Goal: Task Accomplishment & Management: Use online tool/utility

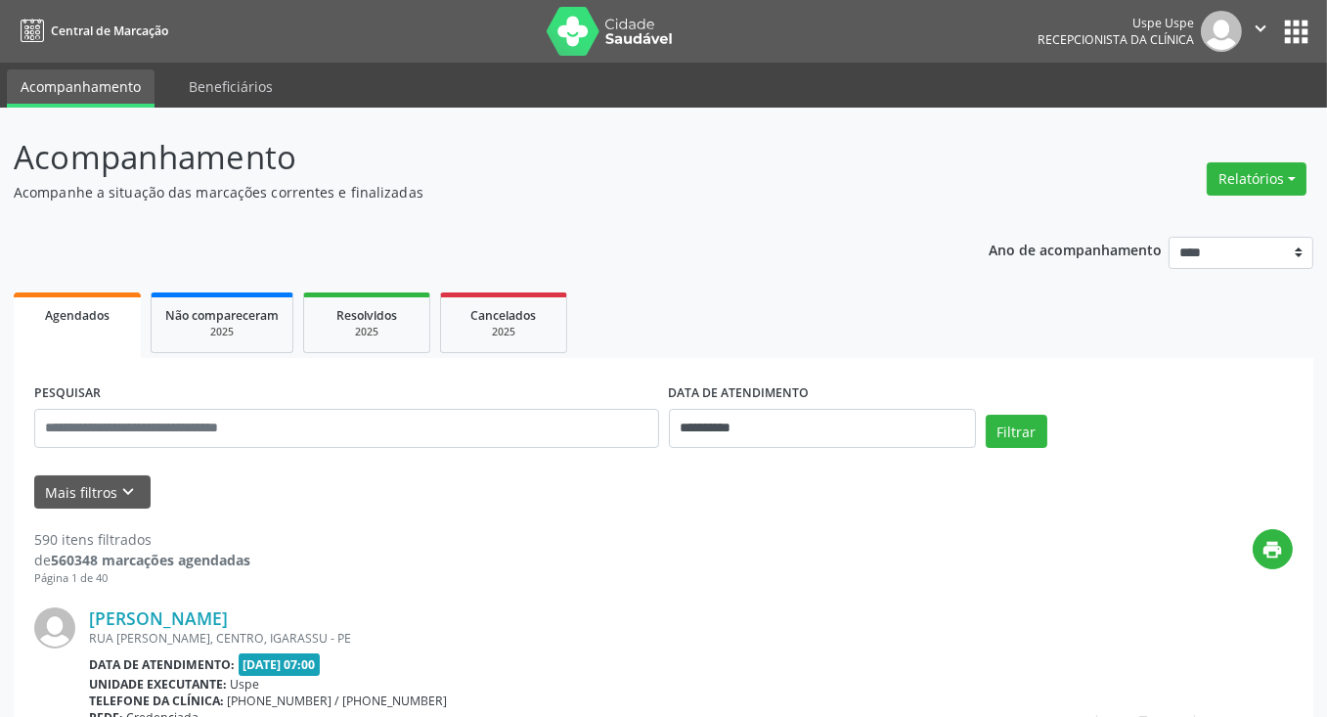
drag, startPoint x: 1252, startPoint y: 183, endPoint x: 1208, endPoint y: 200, distance: 47.1
click at [1251, 183] on button "Relatórios" at bounding box center [1257, 178] width 100 height 33
click at [1163, 218] on link "Agendamentos" at bounding box center [1202, 219] width 210 height 27
select select "*"
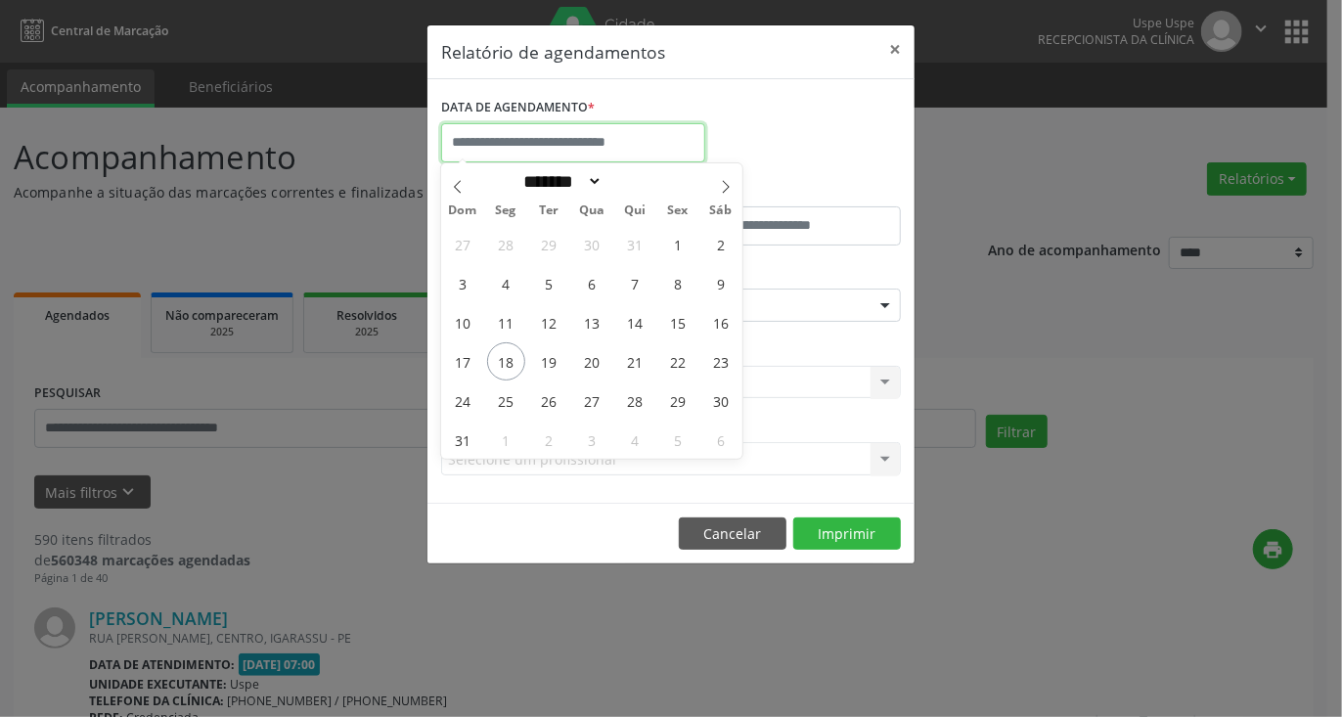
click at [662, 139] on input "text" at bounding box center [573, 142] width 264 height 39
drag, startPoint x: 544, startPoint y: 359, endPoint x: 600, endPoint y: 362, distance: 55.8
click at [600, 362] on div "27 28 29 30 31 1 2 3 4 5 6 7 8 9 10 11 12 13 14 15 16 17 18 19 20 21 22 23 24 2…" at bounding box center [591, 341] width 301 height 235
click at [596, 362] on span "20" at bounding box center [592, 361] width 38 height 38
type input "**********"
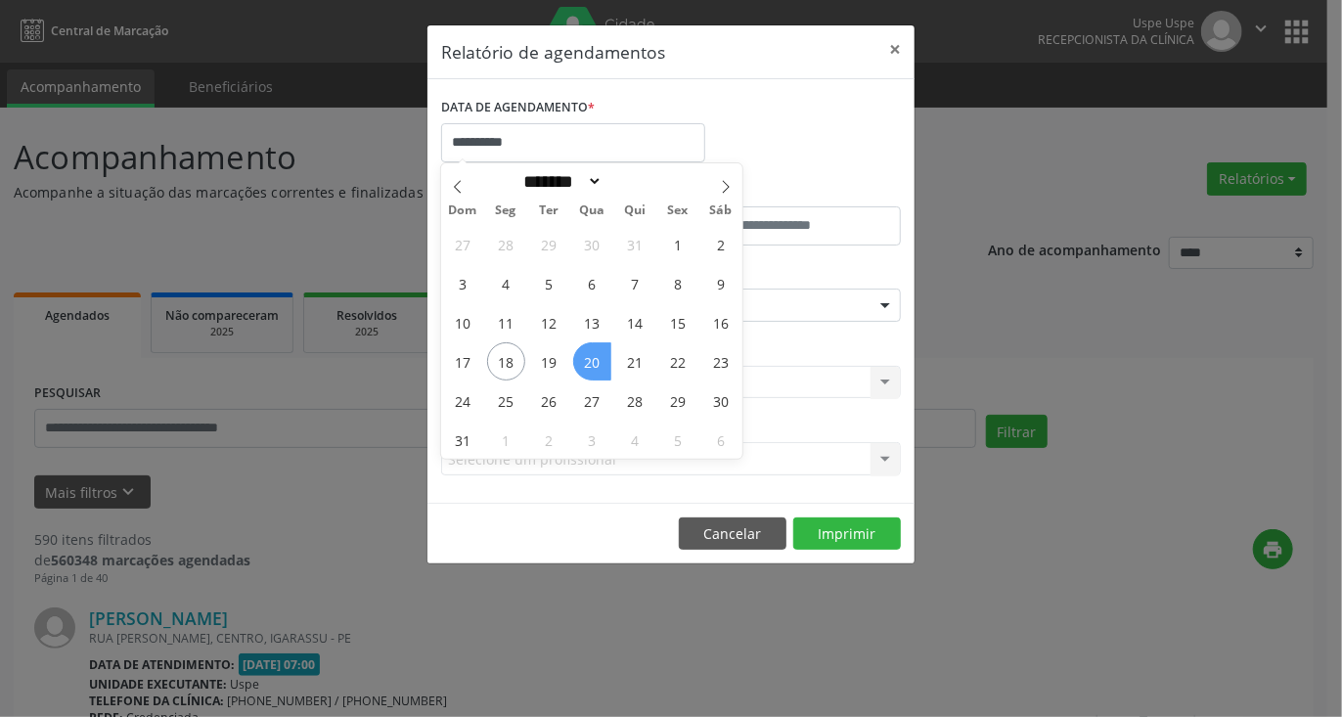
click at [596, 362] on span "20" at bounding box center [592, 361] width 38 height 38
select select "*"
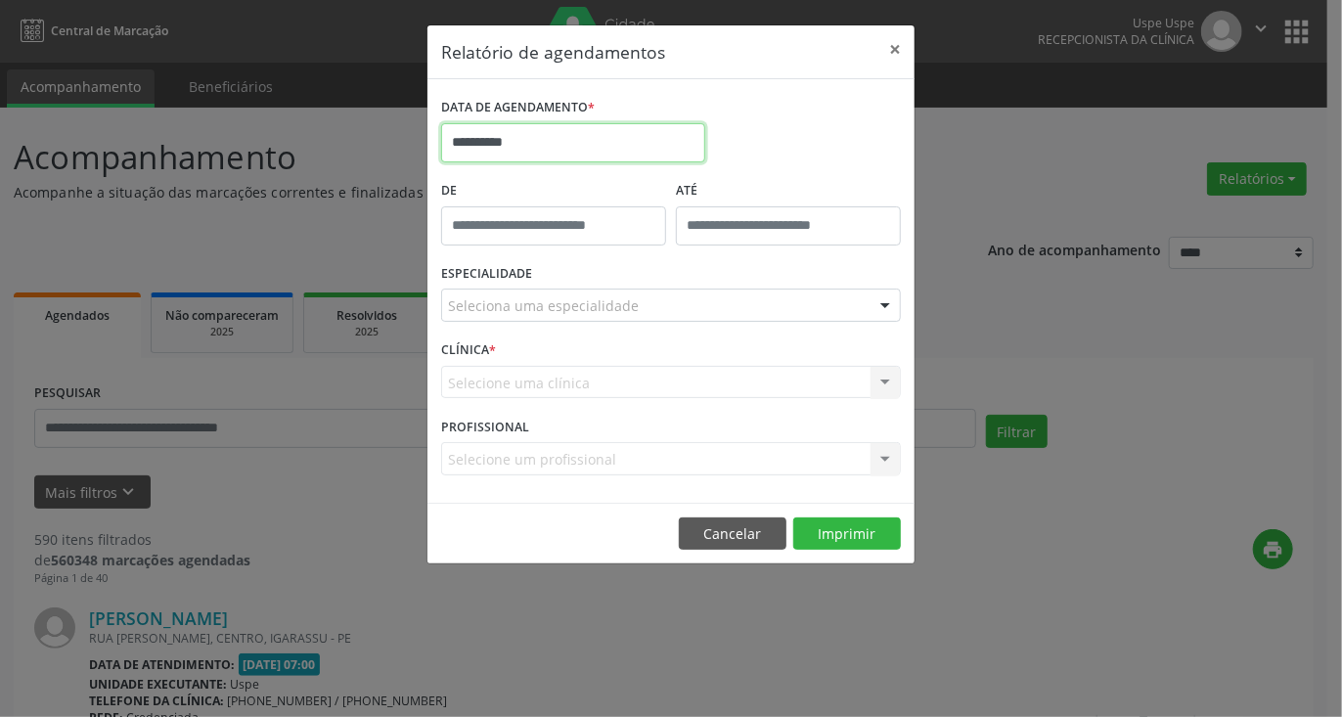
click at [561, 140] on input "**********" at bounding box center [573, 142] width 264 height 39
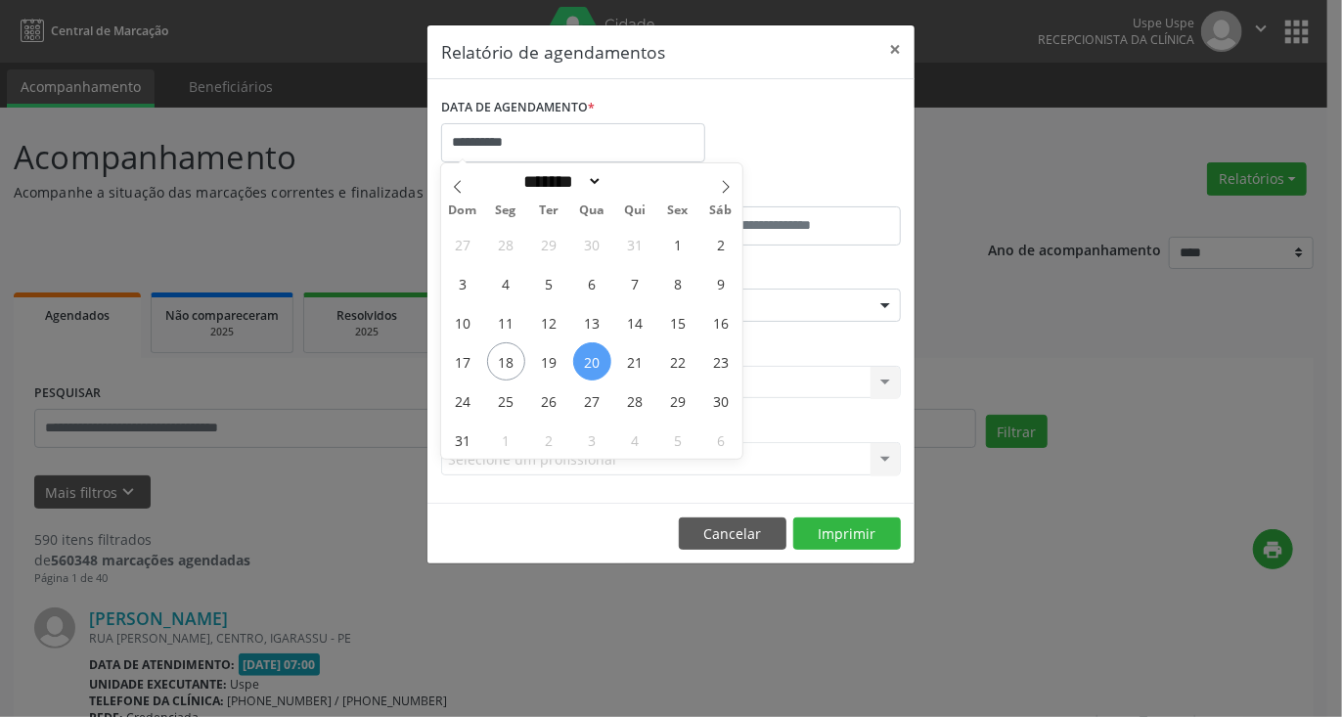
drag, startPoint x: 547, startPoint y: 356, endPoint x: 599, endPoint y: 357, distance: 51.9
click at [599, 357] on div "27 28 29 30 31 1 2 3 4 5 6 7 8 9 10 11 12 13 14 15 16 17 18 19 20 21 22 23 24 2…" at bounding box center [591, 341] width 301 height 235
click at [541, 359] on span "19" at bounding box center [549, 361] width 38 height 38
type input "**********"
drag, startPoint x: 541, startPoint y: 359, endPoint x: 592, endPoint y: 361, distance: 50.9
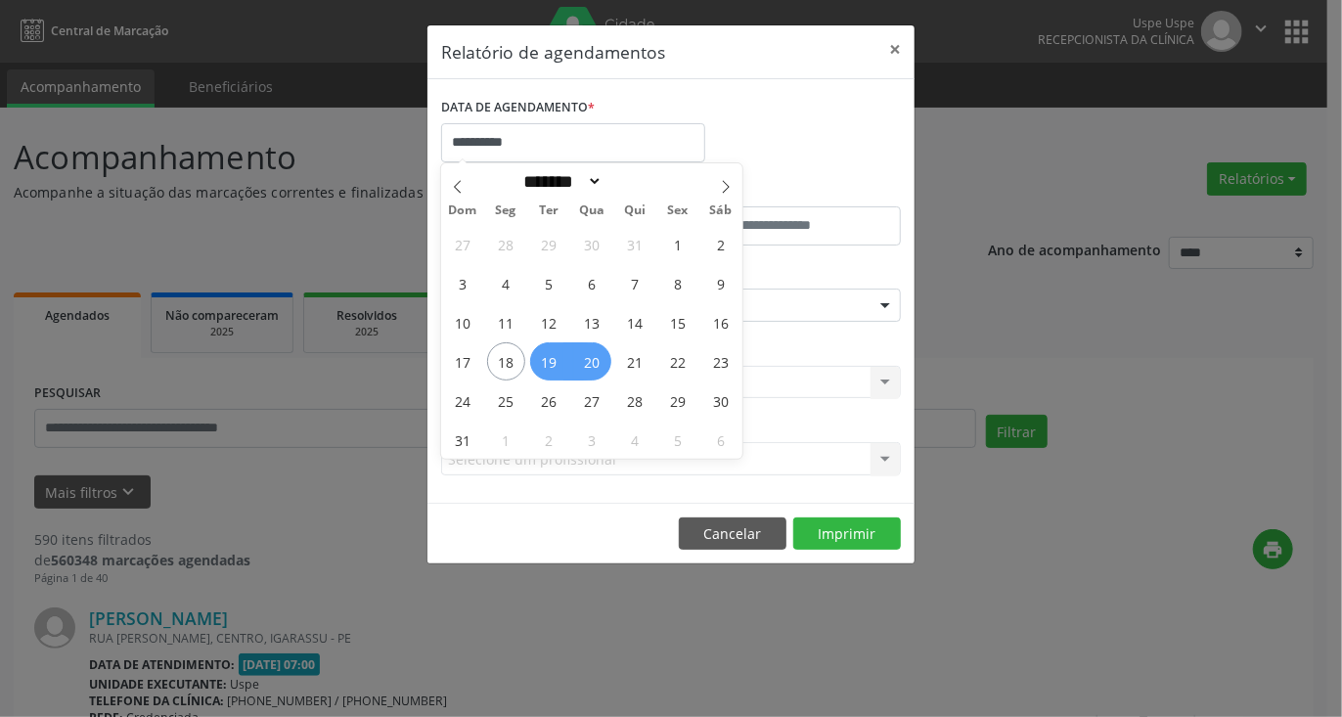
click at [592, 361] on div "27 28 29 30 31 1 2 3 4 5 6 7 8 9 10 11 12 13 14 15 16 17 18 19 20 21 22 23 24 2…" at bounding box center [591, 341] width 301 height 235
click at [600, 361] on span "20" at bounding box center [592, 361] width 38 height 38
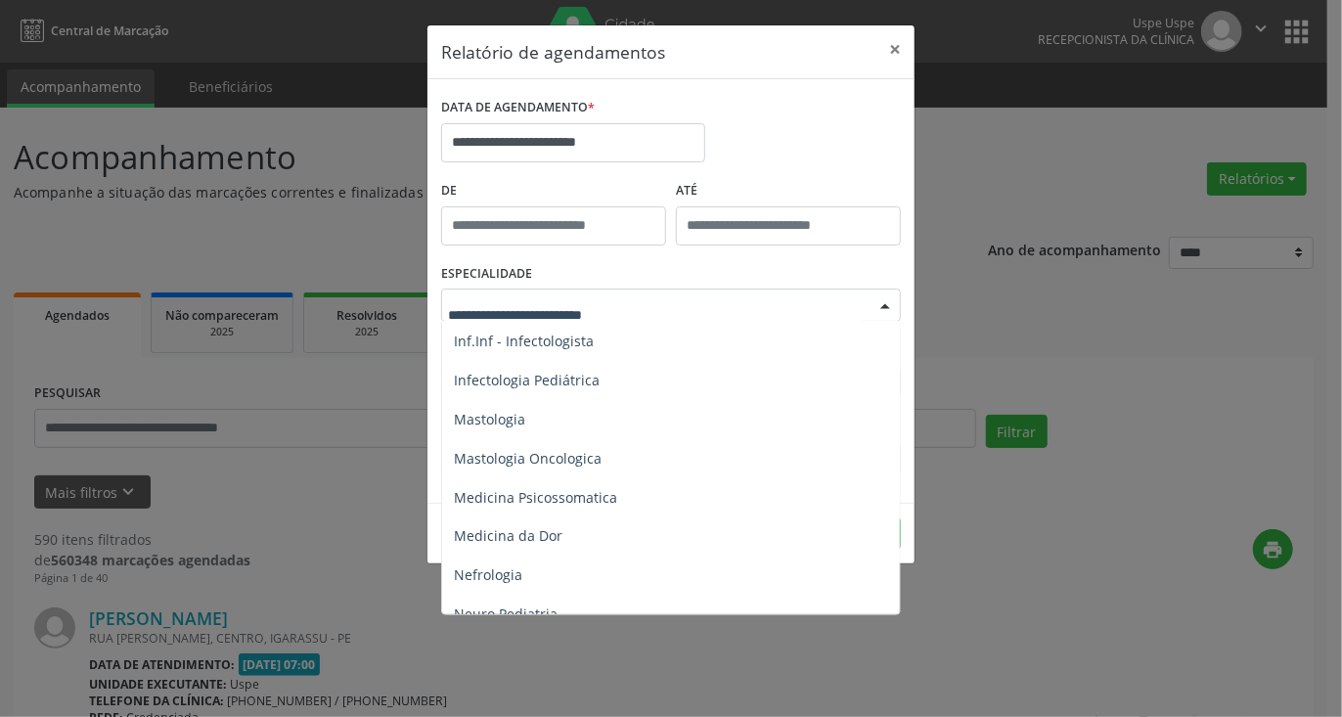
scroll to position [1956, 0]
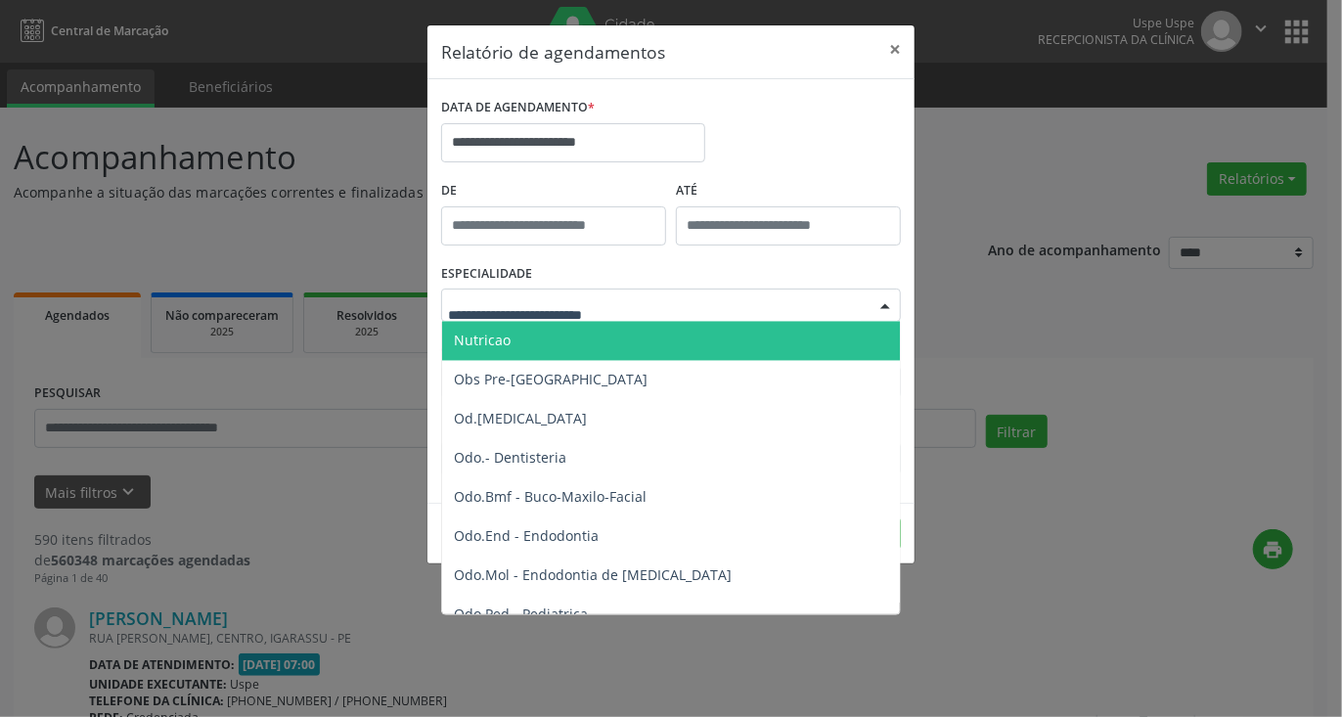
click at [510, 336] on span "Nutricao" at bounding box center [672, 341] width 461 height 39
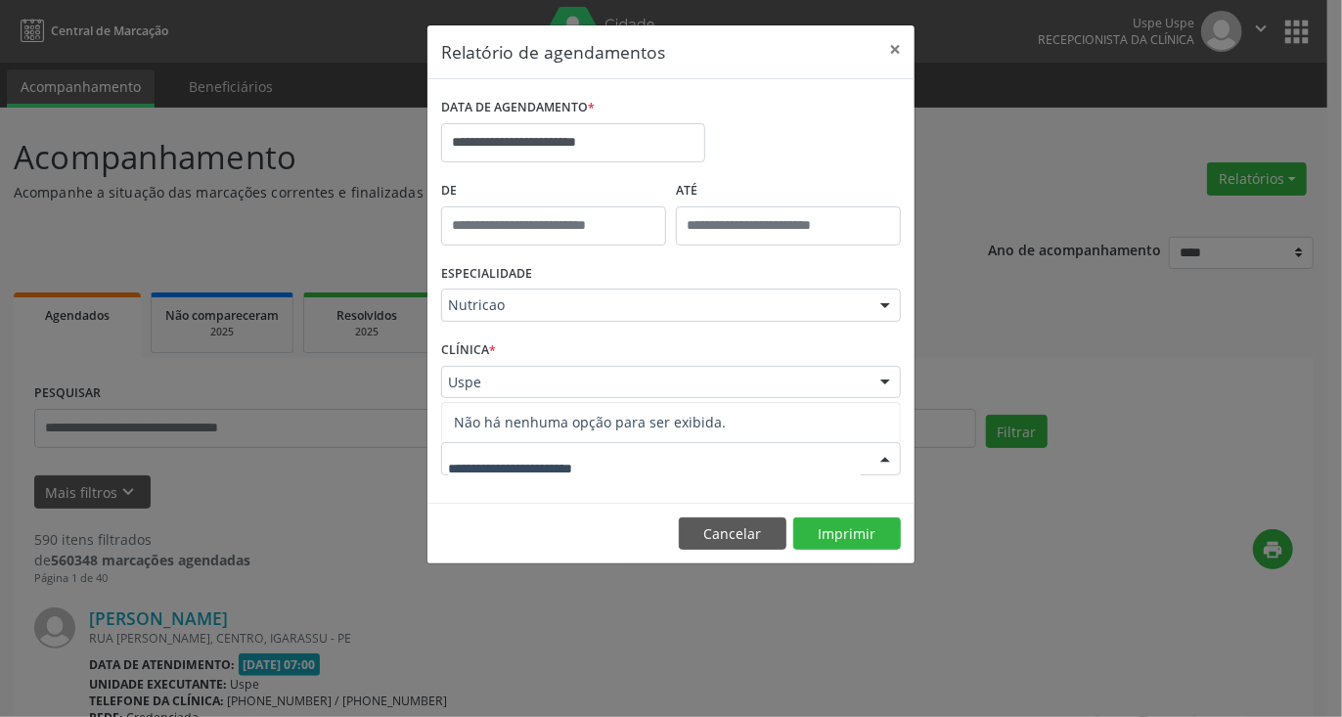
click at [689, 463] on div at bounding box center [671, 458] width 460 height 33
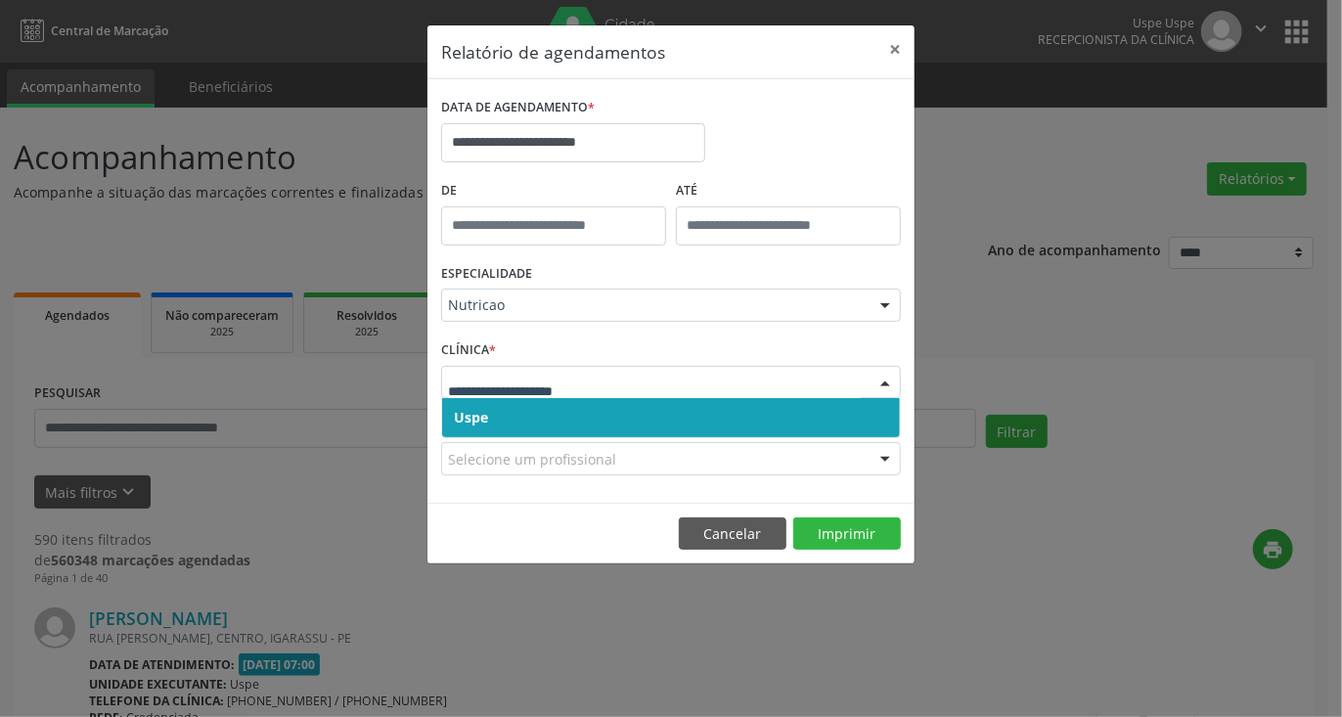
click at [534, 418] on span "Uspe" at bounding box center [671, 417] width 458 height 39
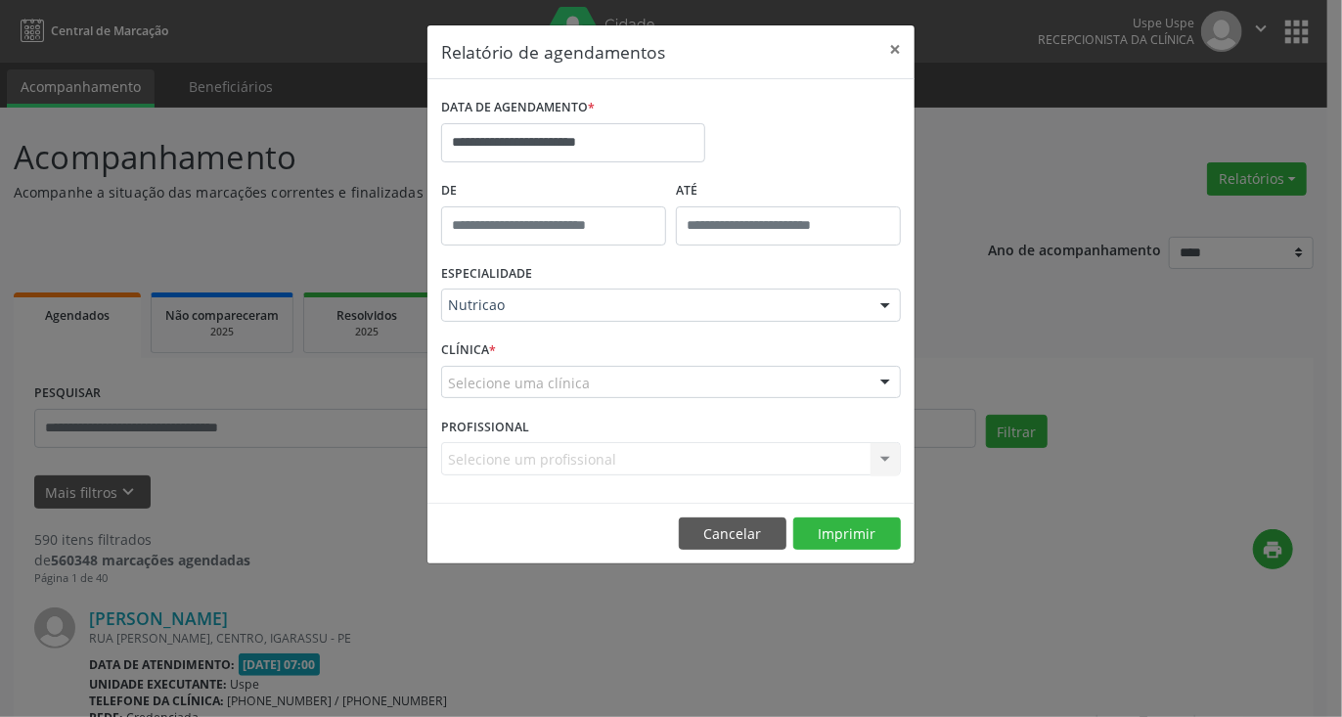
click at [585, 384] on div "Selecione uma clínica" at bounding box center [671, 382] width 460 height 33
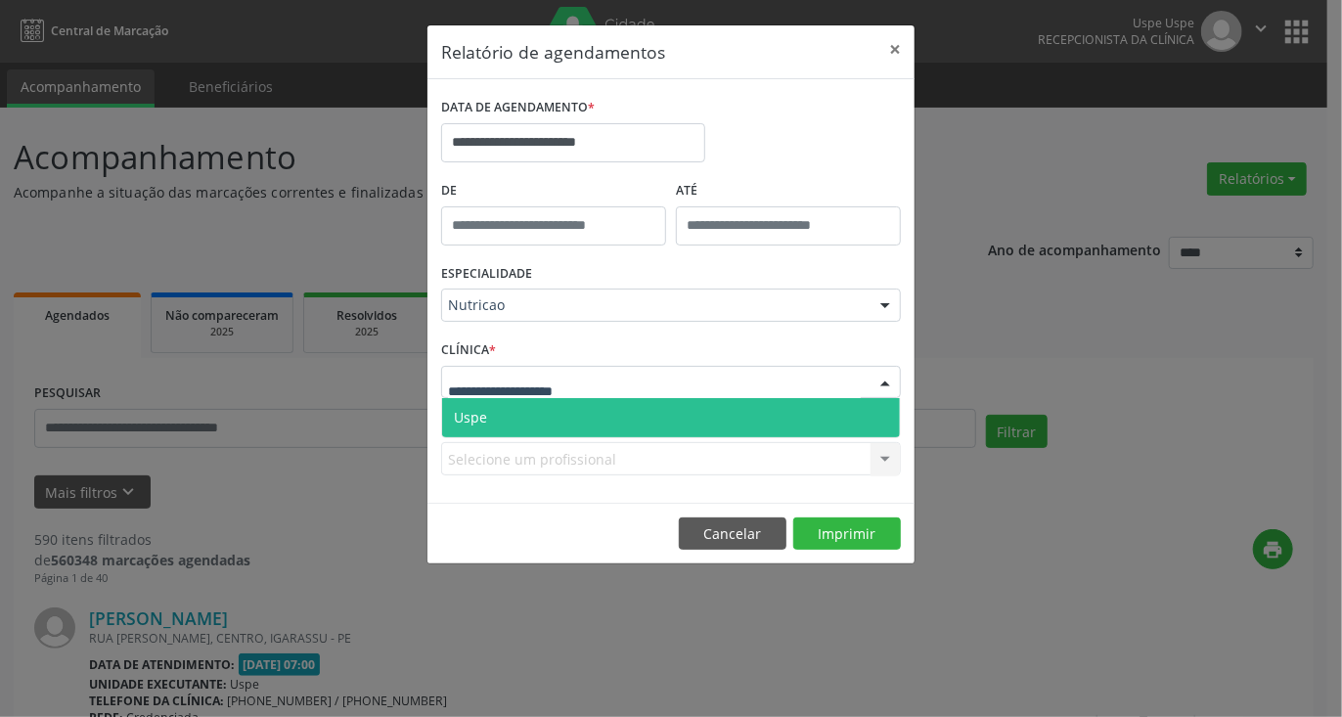
click at [550, 424] on span "Uspe" at bounding box center [671, 417] width 458 height 39
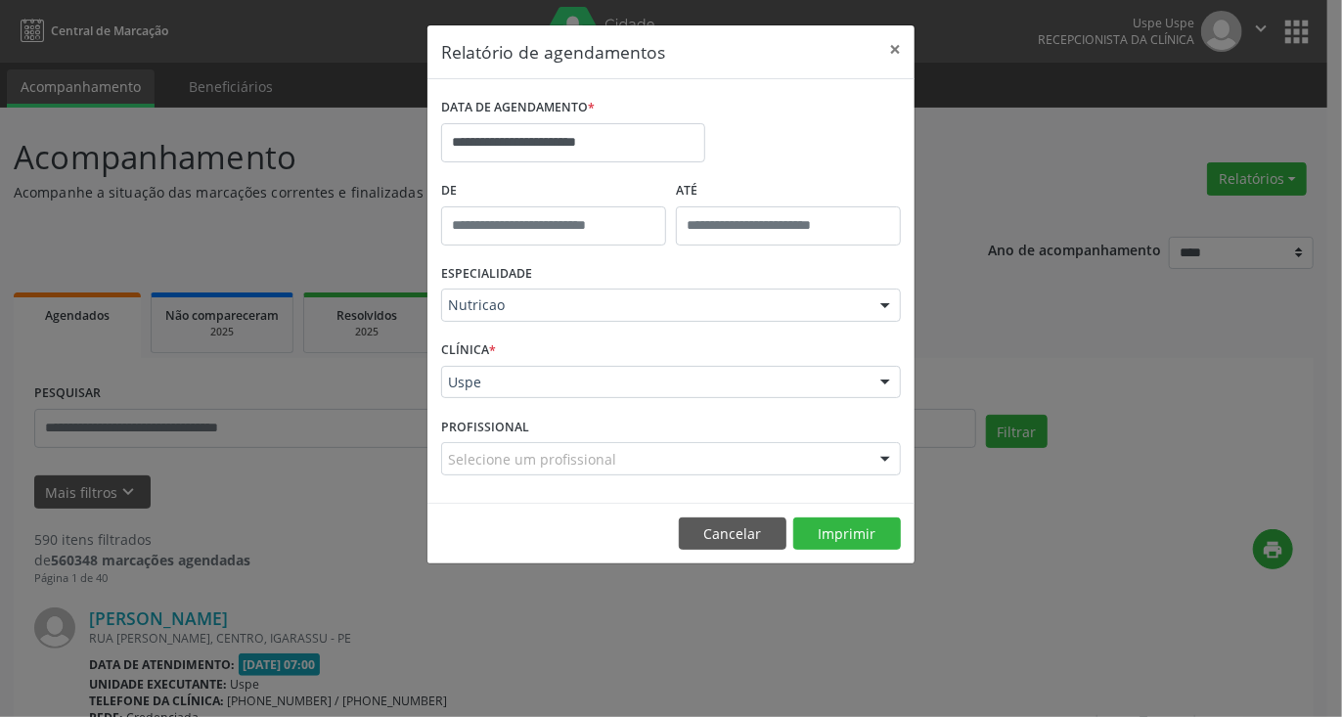
click at [560, 471] on div "Selecione um profissional" at bounding box center [671, 458] width 460 height 33
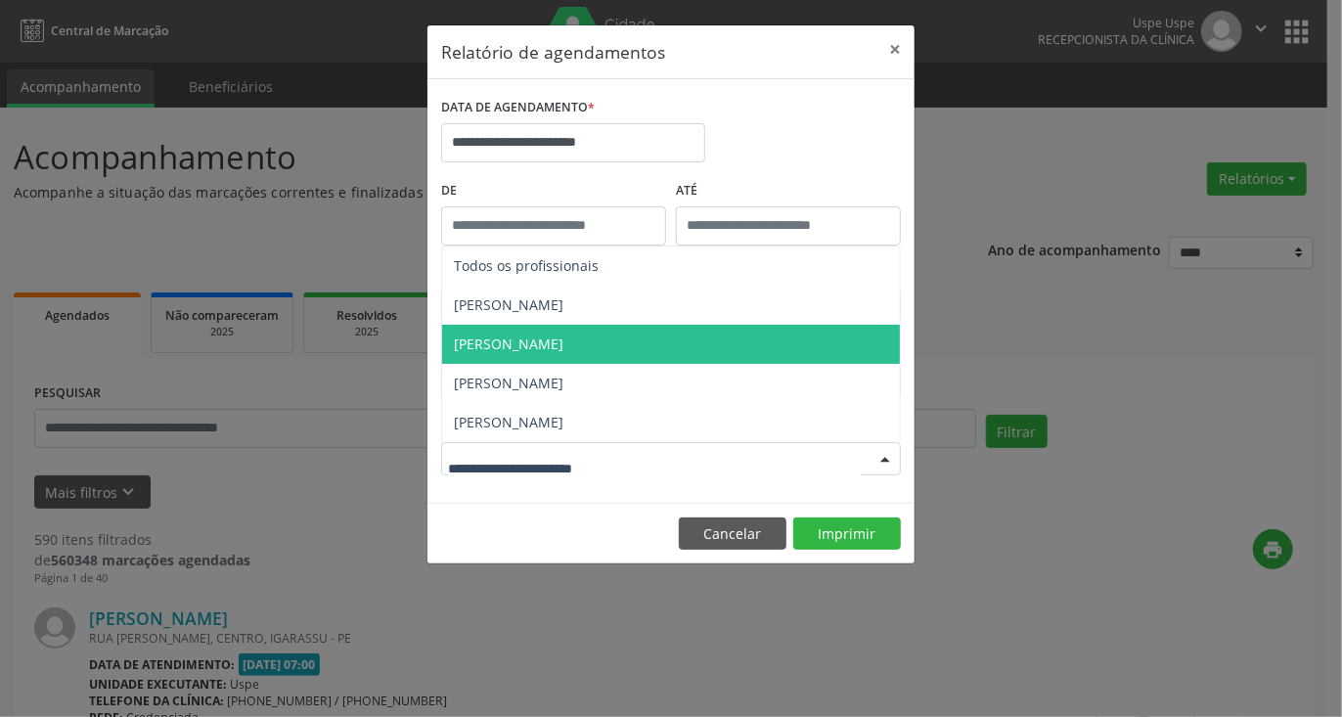
click at [541, 342] on span "[PERSON_NAME]" at bounding box center [509, 344] width 110 height 19
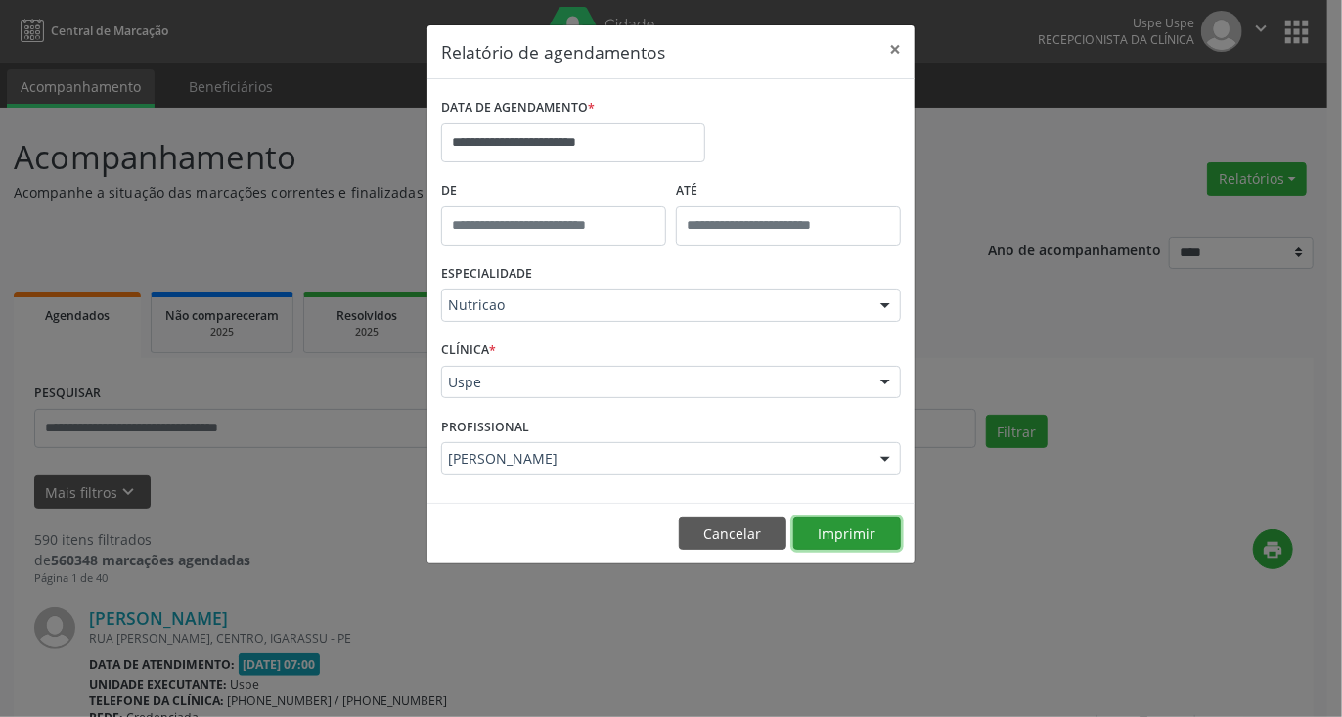
click at [843, 541] on button "Imprimir" at bounding box center [847, 533] width 108 height 33
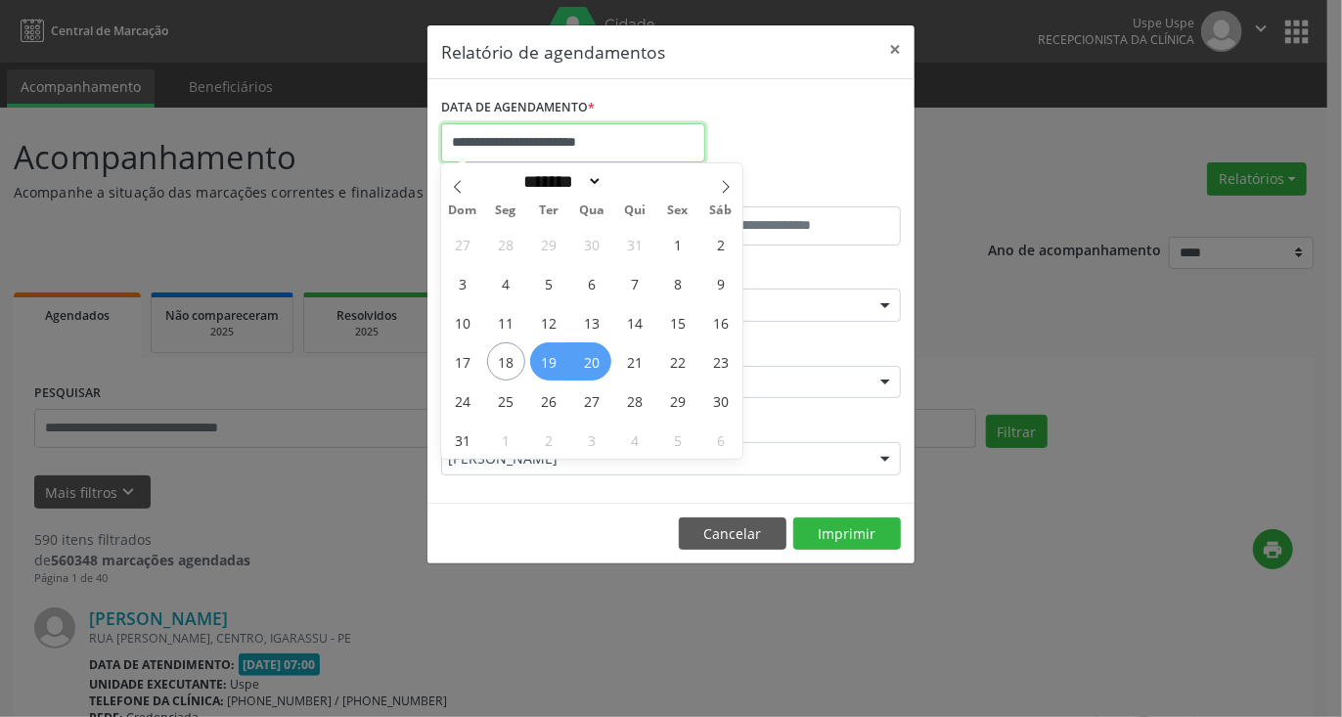
click at [563, 135] on input "**********" at bounding box center [573, 142] width 264 height 39
click at [579, 361] on span "20" at bounding box center [592, 361] width 38 height 38
type input "**********"
click at [594, 361] on span "20" at bounding box center [592, 361] width 38 height 38
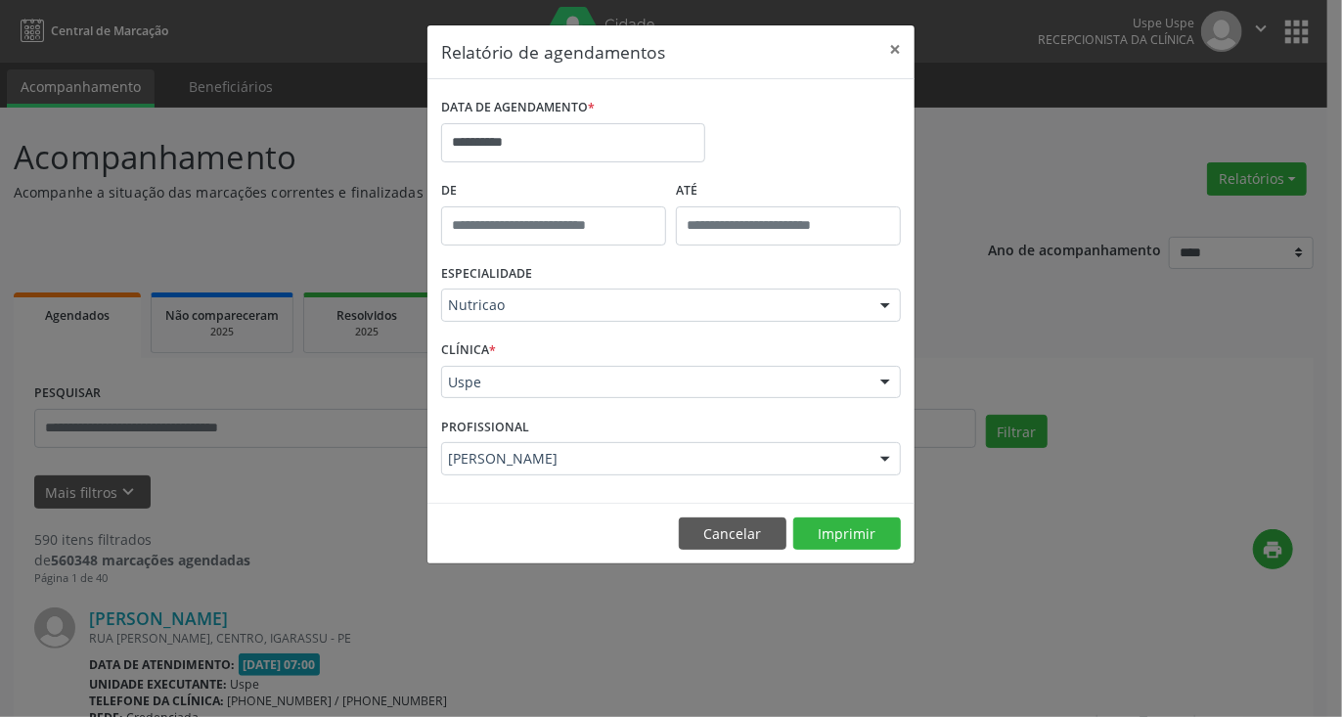
click at [594, 361] on div "CLÍNICA * Uspe Uspe Nenhum resultado encontrado para: " " Não há nenhuma opção …" at bounding box center [671, 374] width 470 height 76
click at [647, 287] on div "ESPECIALIDADE Nutricao Todas as especialidades Alergologia Angiologia Arritmolo…" at bounding box center [671, 297] width 470 height 76
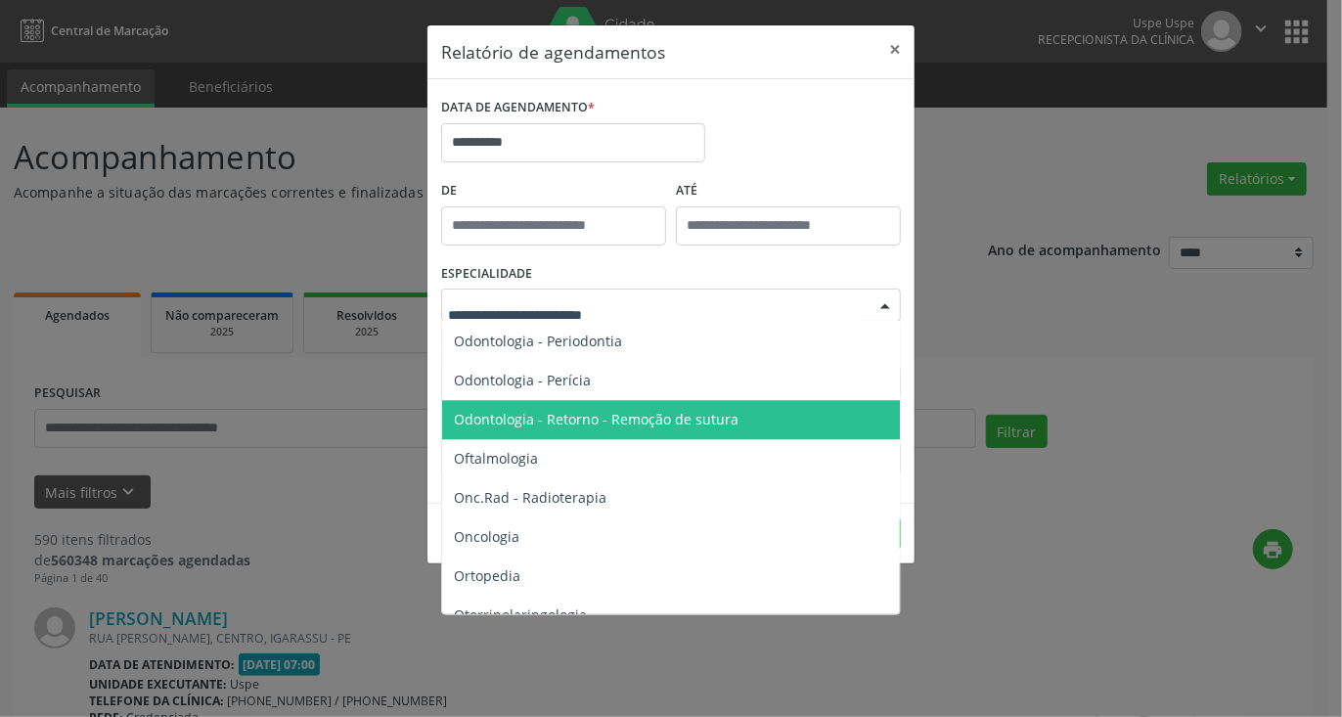
scroll to position [2641, 0]
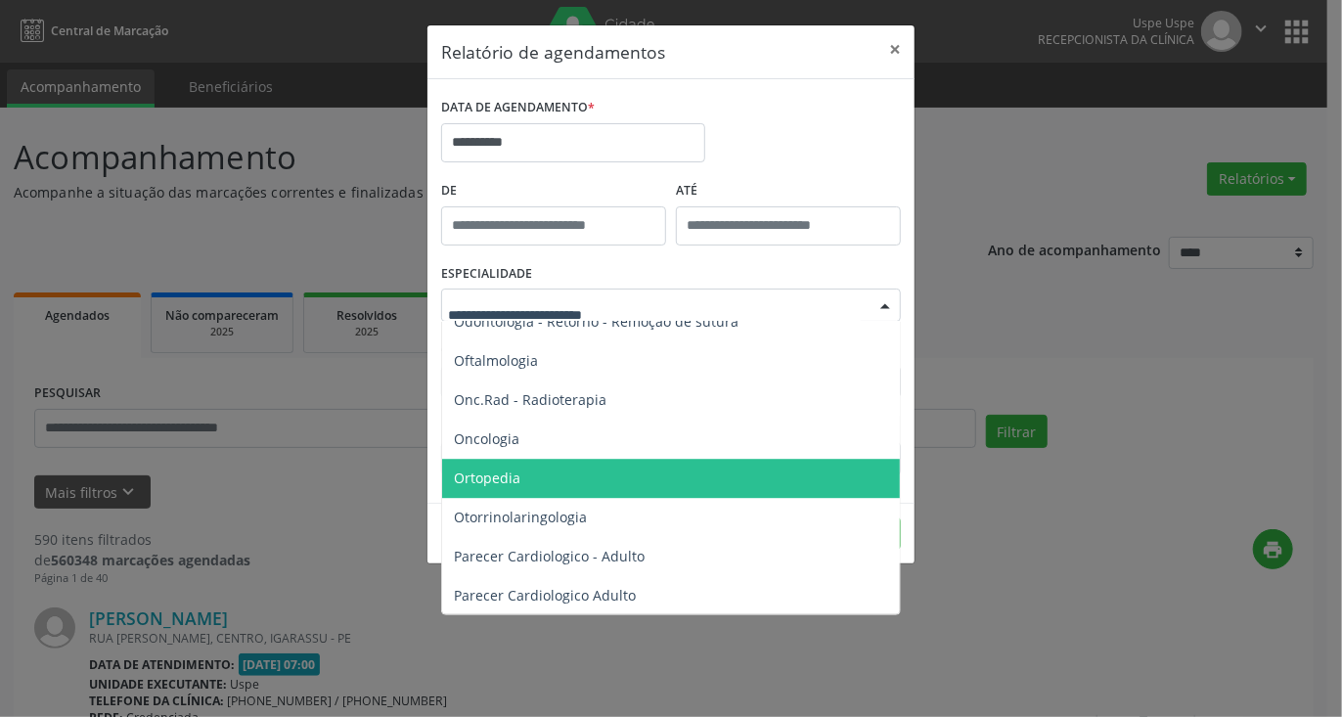
click at [516, 475] on span "Ortopedia" at bounding box center [487, 478] width 67 height 19
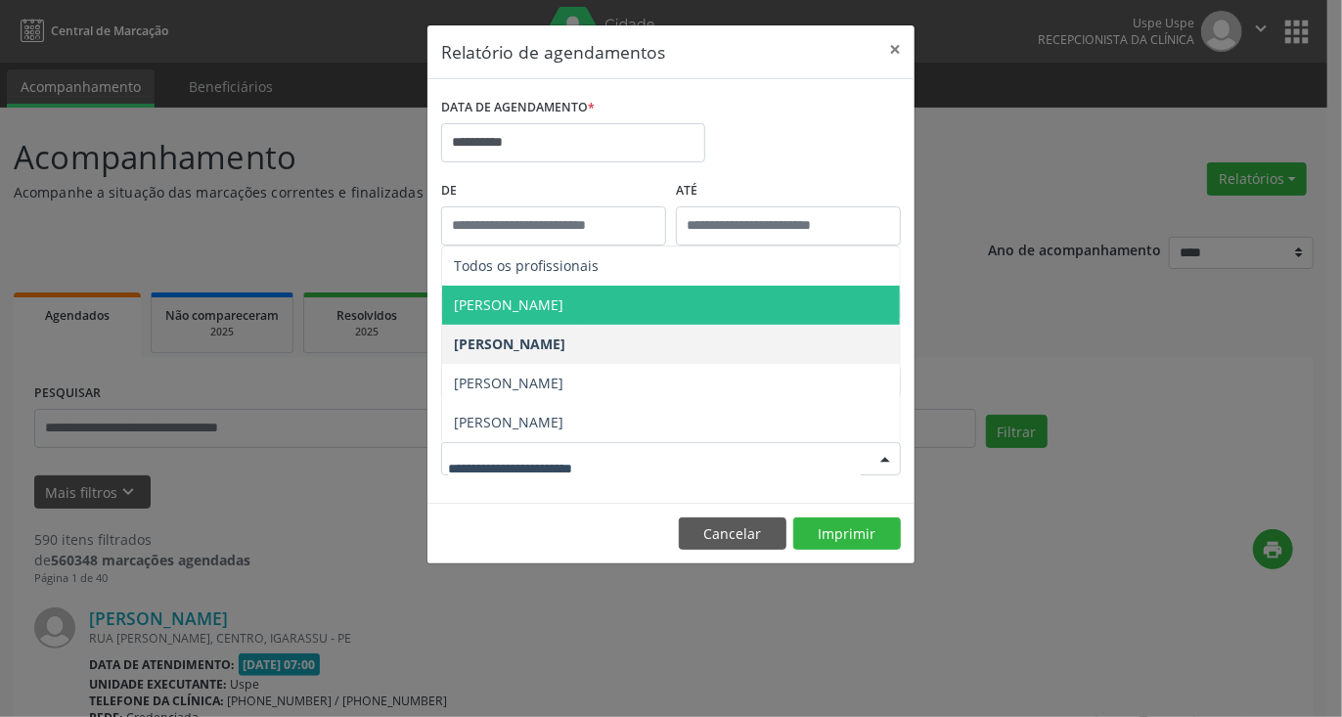
click at [1190, 233] on div "**********" at bounding box center [671, 358] width 1342 height 717
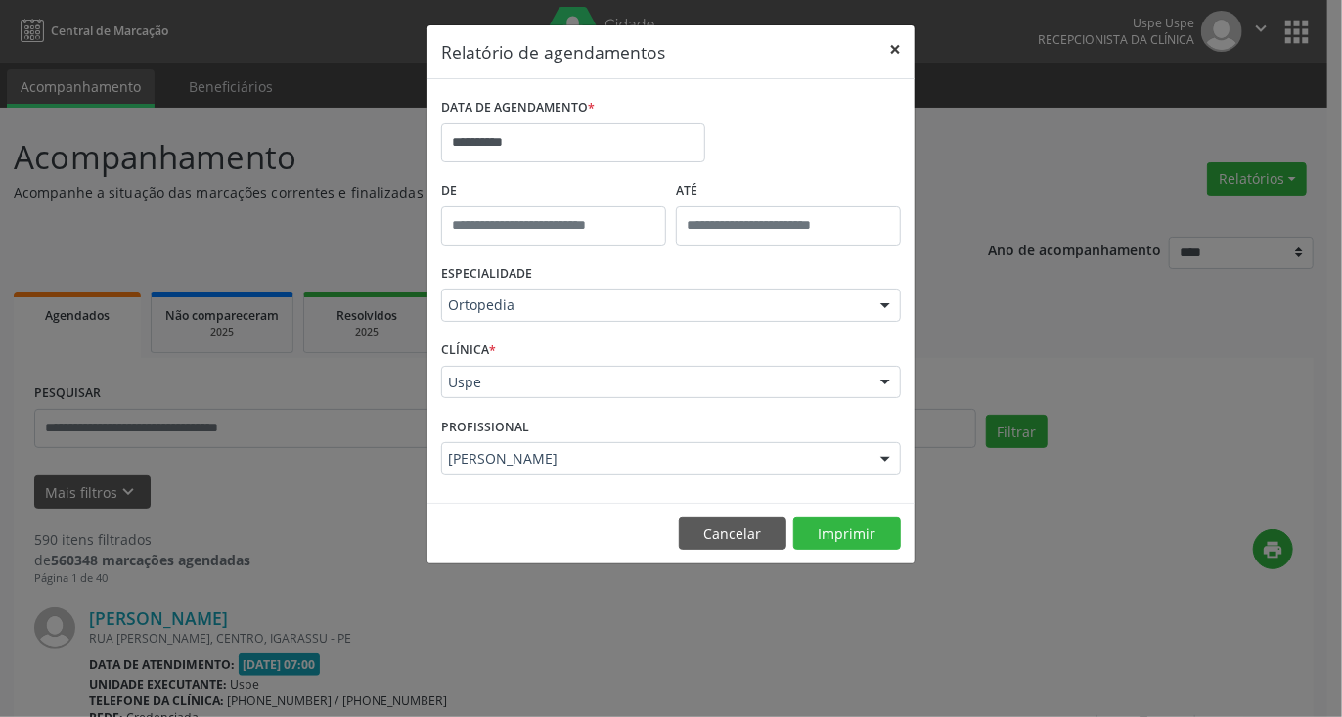
click at [896, 46] on button "×" at bounding box center [894, 49] width 39 height 48
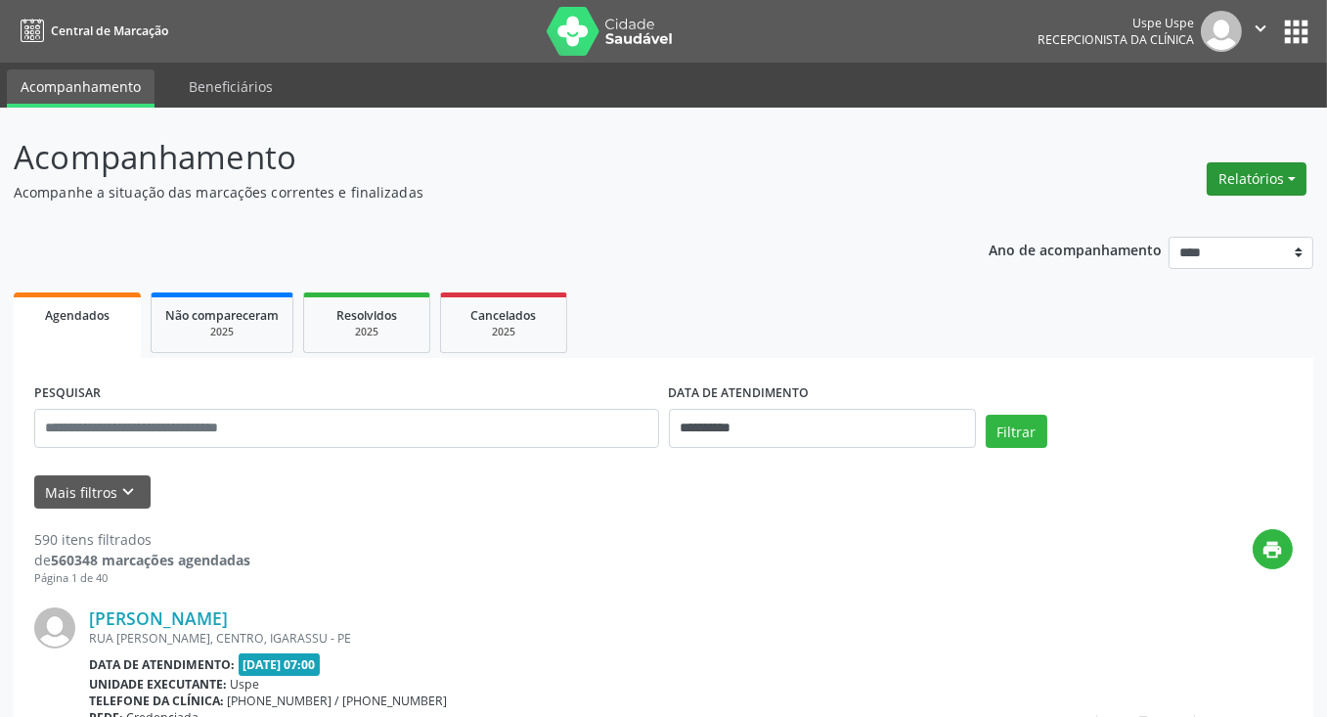
click at [1257, 185] on button "Relatórios" at bounding box center [1257, 178] width 100 height 33
click at [1179, 214] on link "Agendamentos" at bounding box center [1202, 219] width 210 height 27
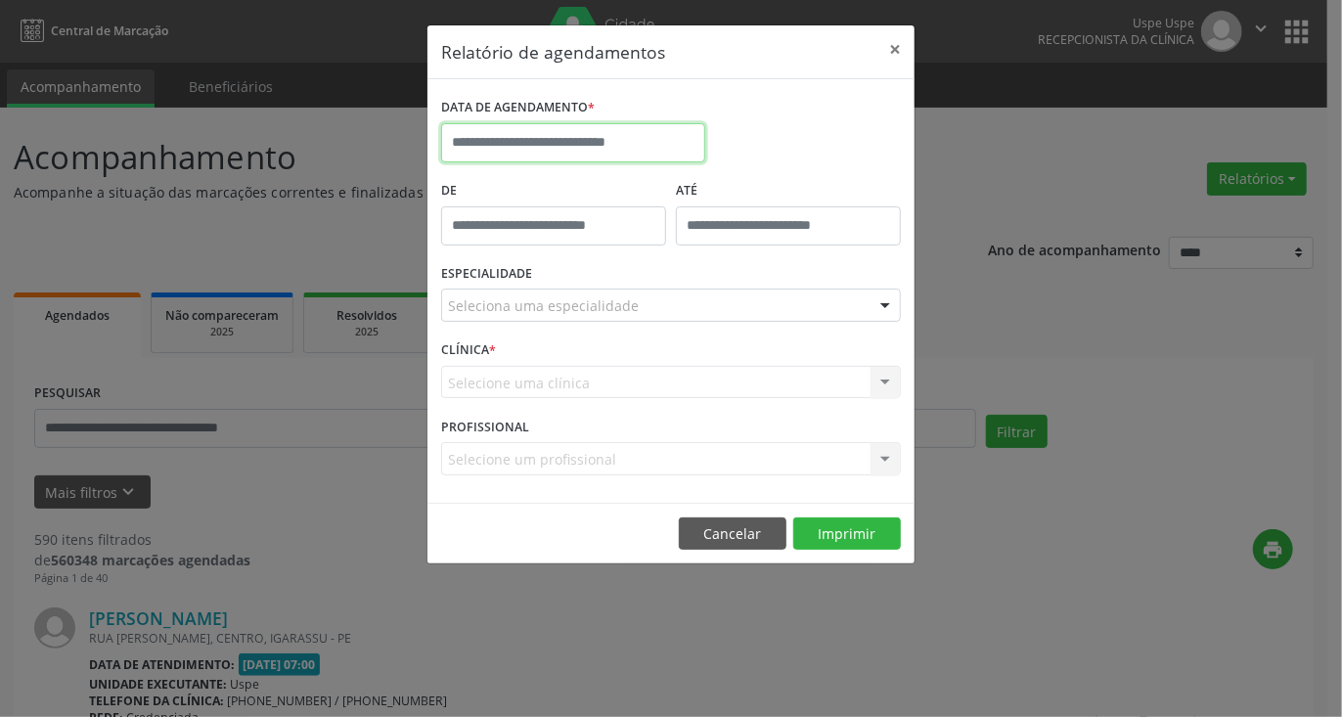
click at [638, 130] on input "text" at bounding box center [573, 142] width 264 height 39
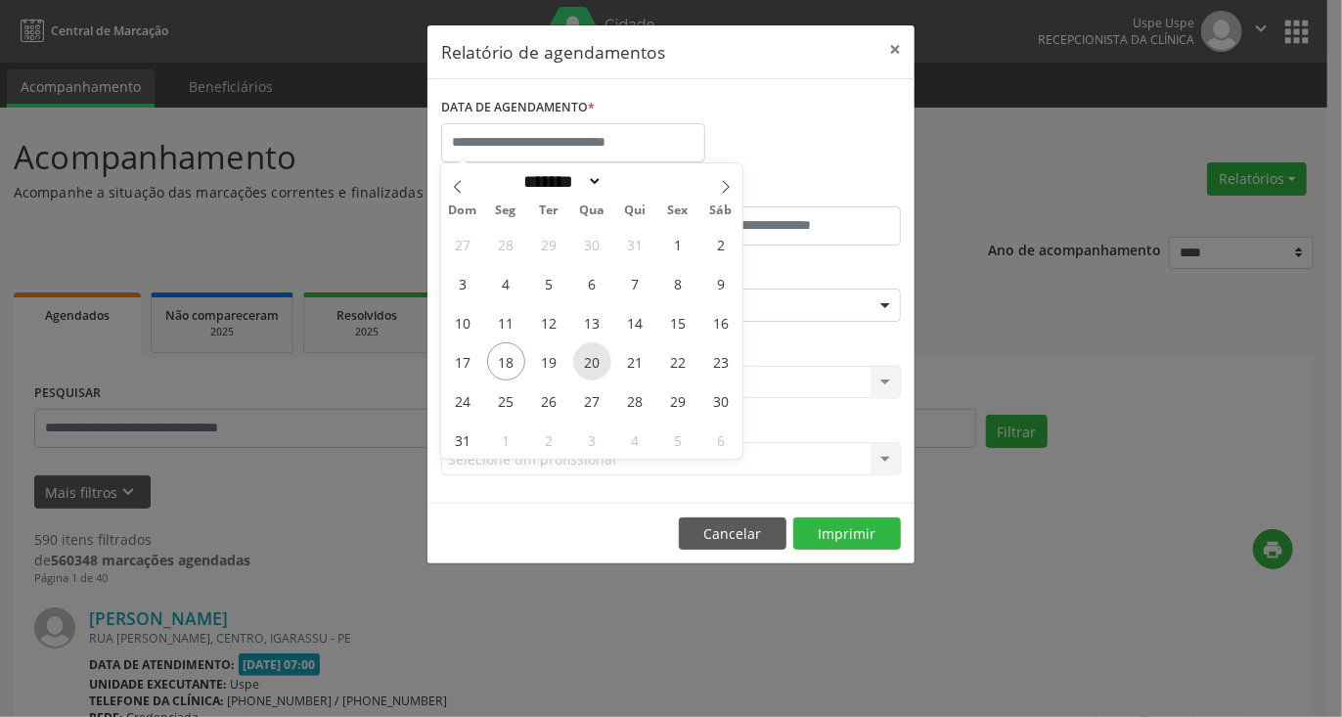
click at [581, 360] on span "20" at bounding box center [592, 361] width 38 height 38
type input "**********"
click at [581, 360] on span "20" at bounding box center [592, 361] width 38 height 38
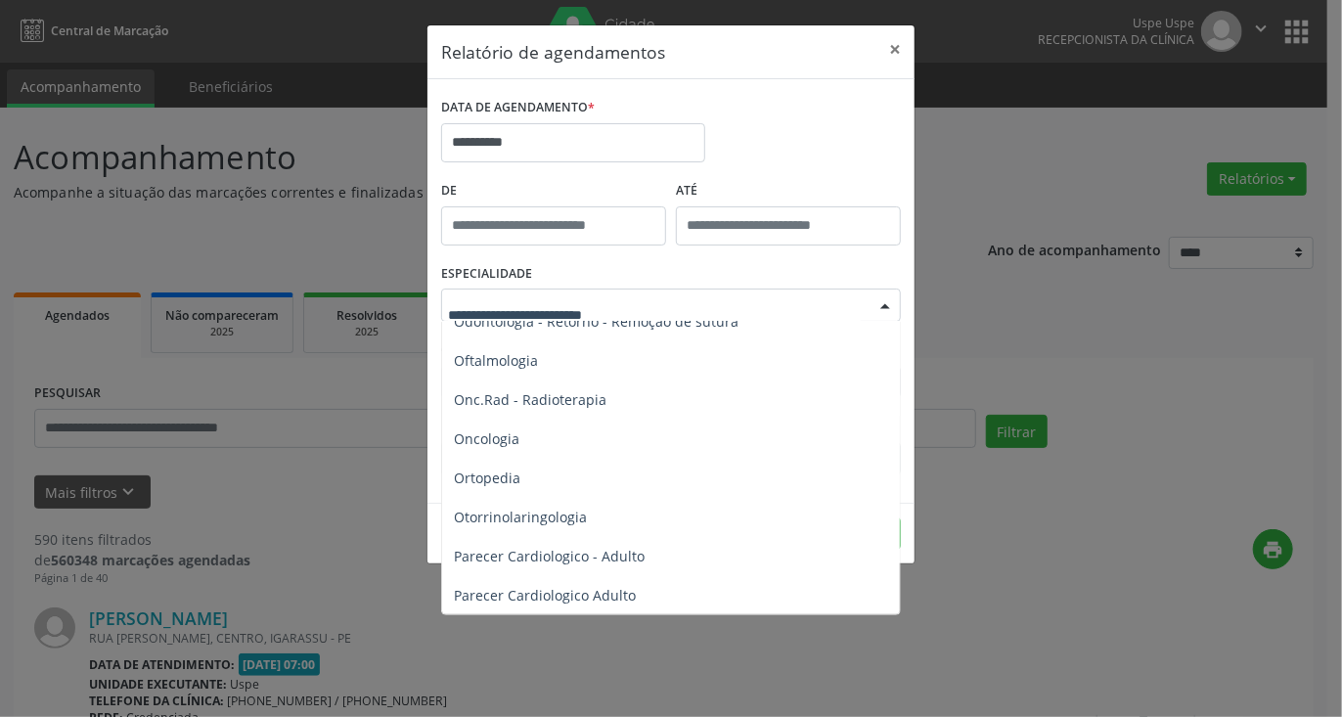
scroll to position [2739, 0]
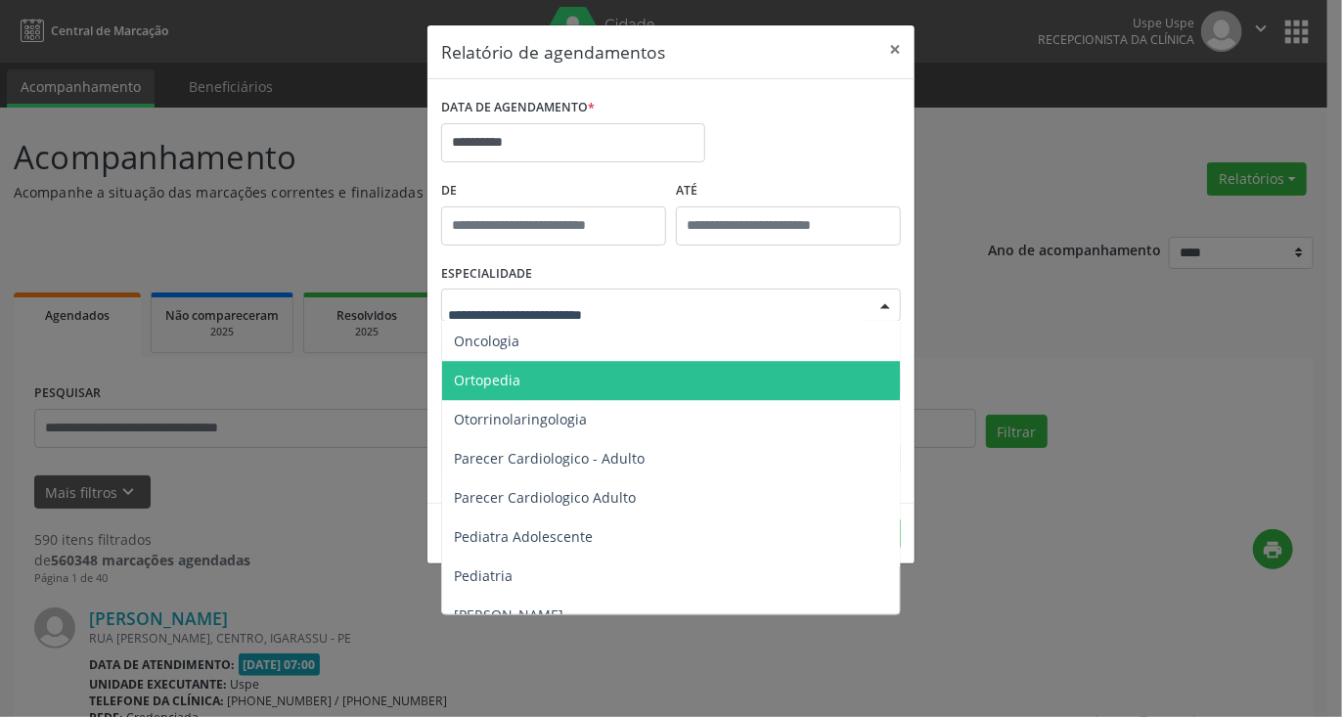
click at [531, 386] on span "Ortopedia" at bounding box center [672, 380] width 461 height 39
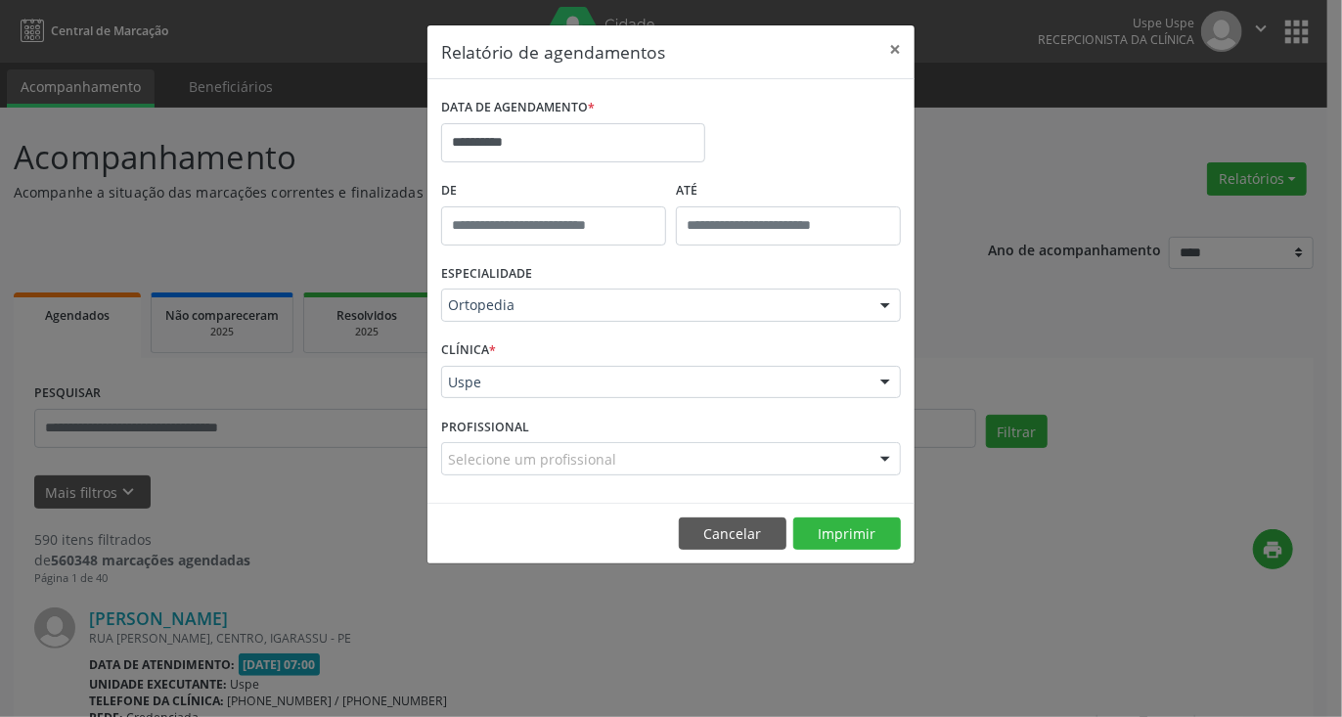
click at [627, 444] on div "Selecione um profissional" at bounding box center [671, 458] width 460 height 33
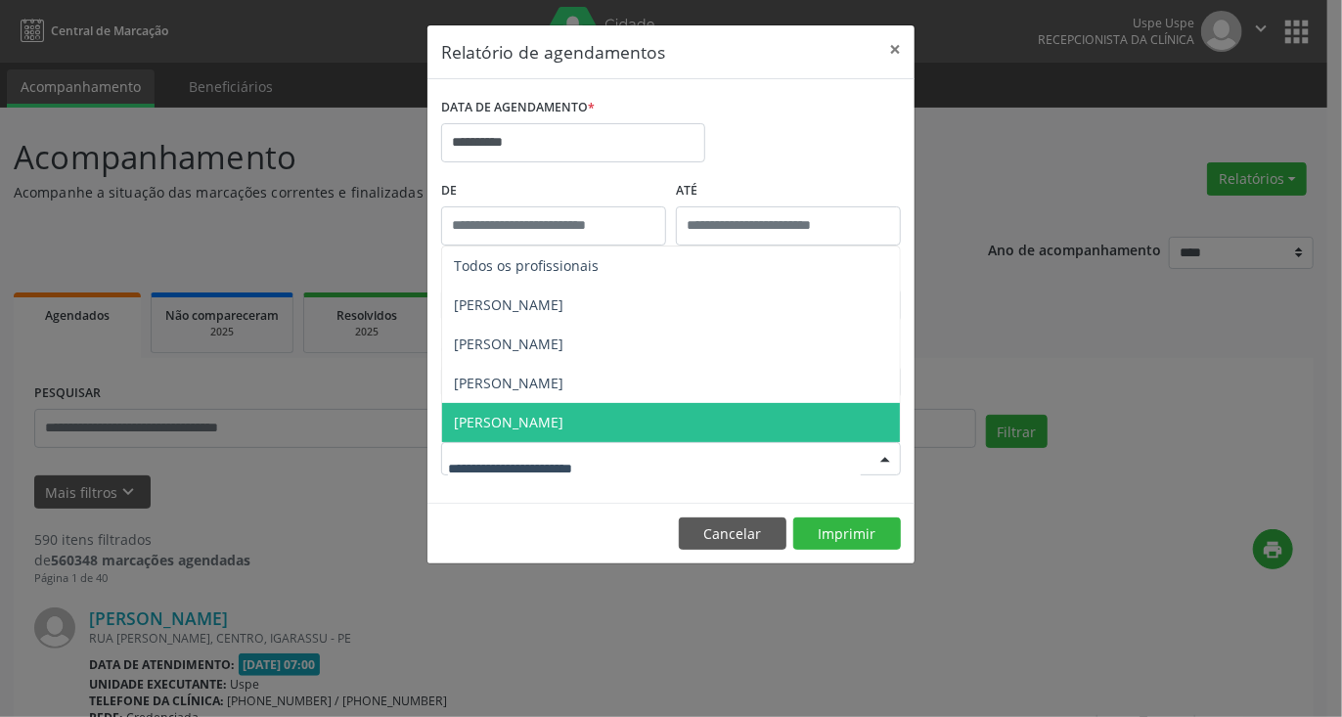
click at [500, 502] on div "**********" at bounding box center [670, 291] width 487 height 424
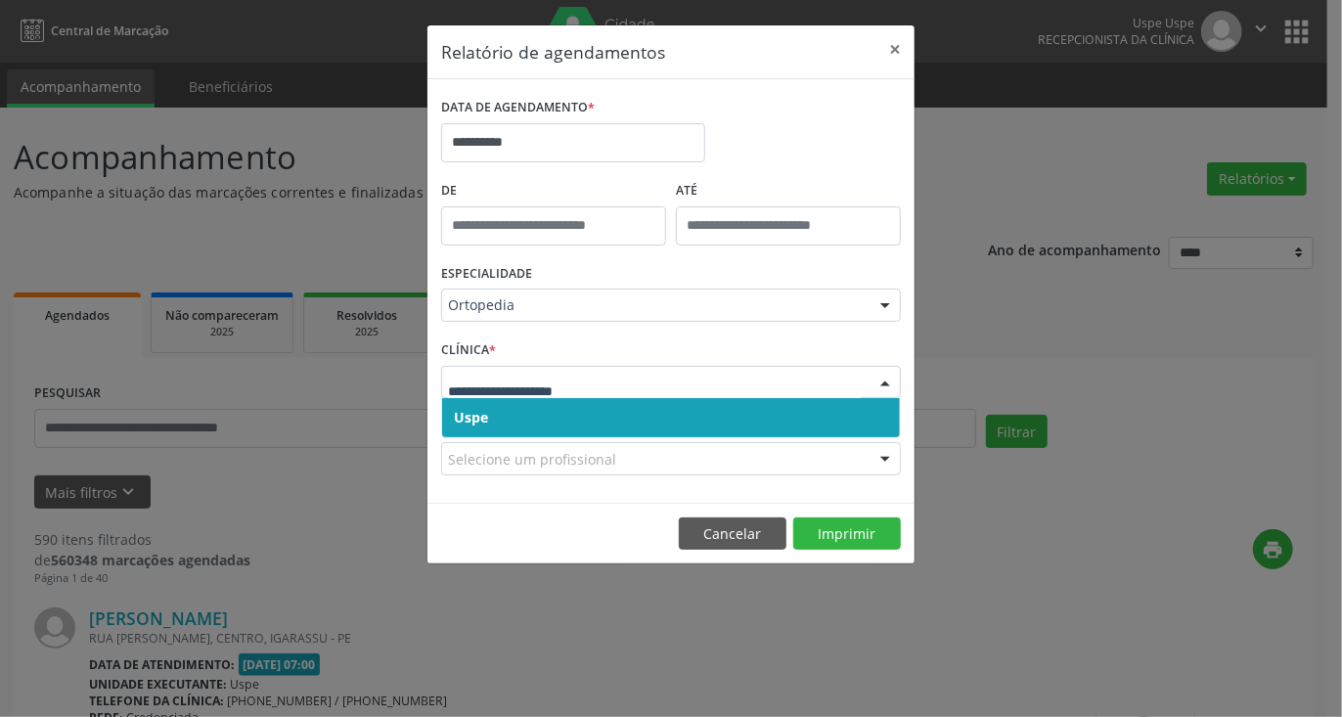
click at [523, 421] on span "Uspe" at bounding box center [671, 417] width 458 height 39
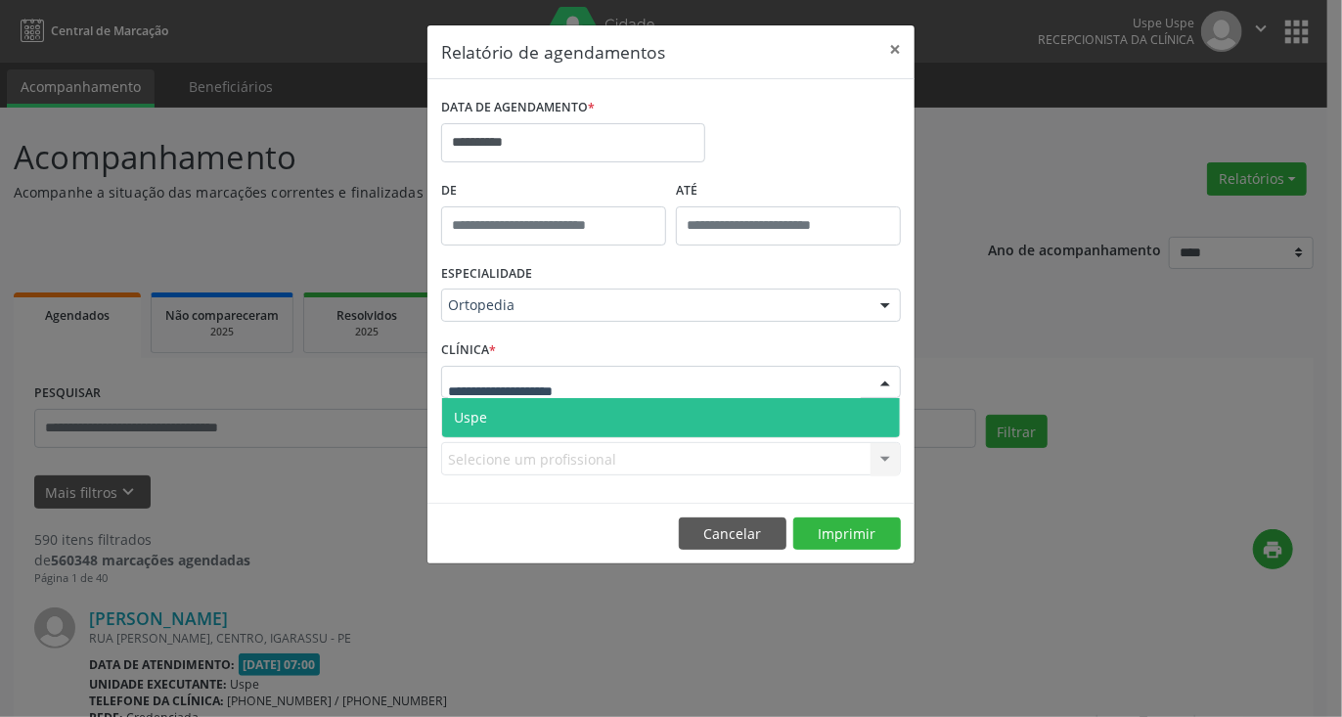
click at [530, 392] on div at bounding box center [671, 382] width 460 height 33
click at [515, 413] on span "Uspe" at bounding box center [671, 417] width 458 height 39
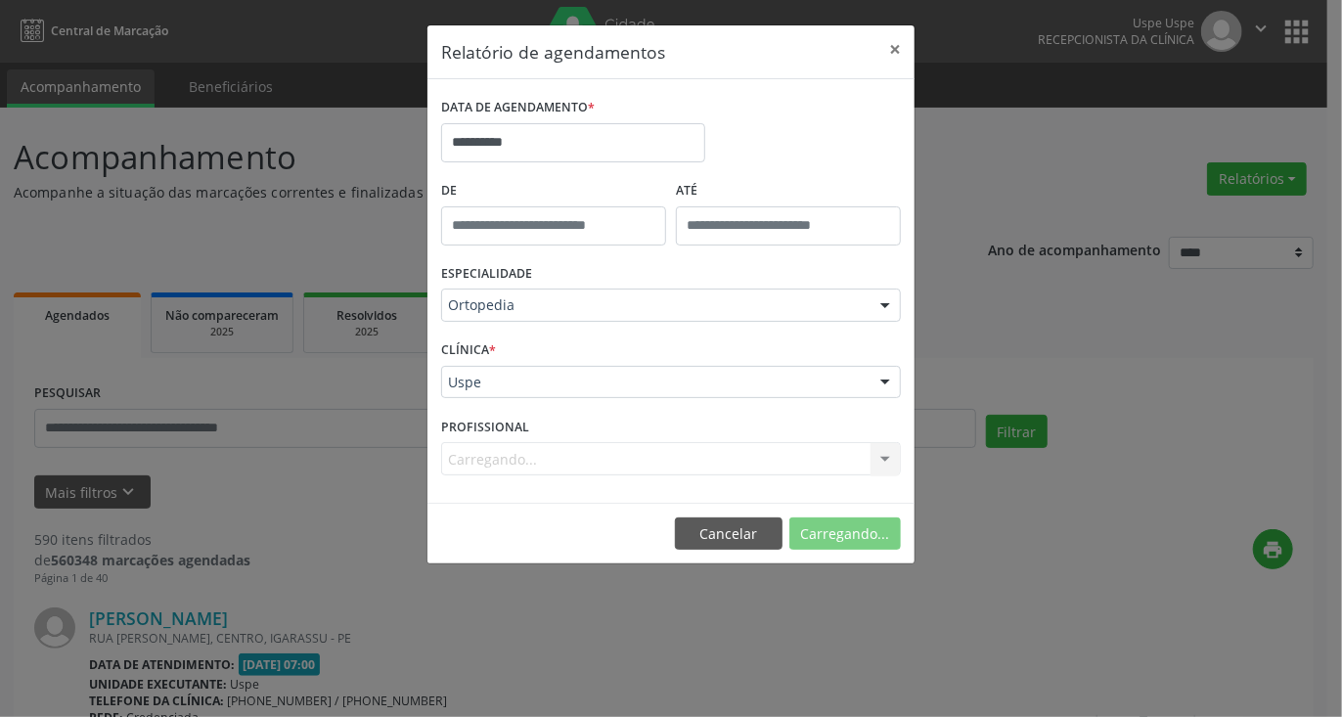
click at [510, 450] on div "Carregando... Todos os profissionais [PERSON_NAME] [PERSON_NAME] resultado enco…" at bounding box center [671, 458] width 460 height 33
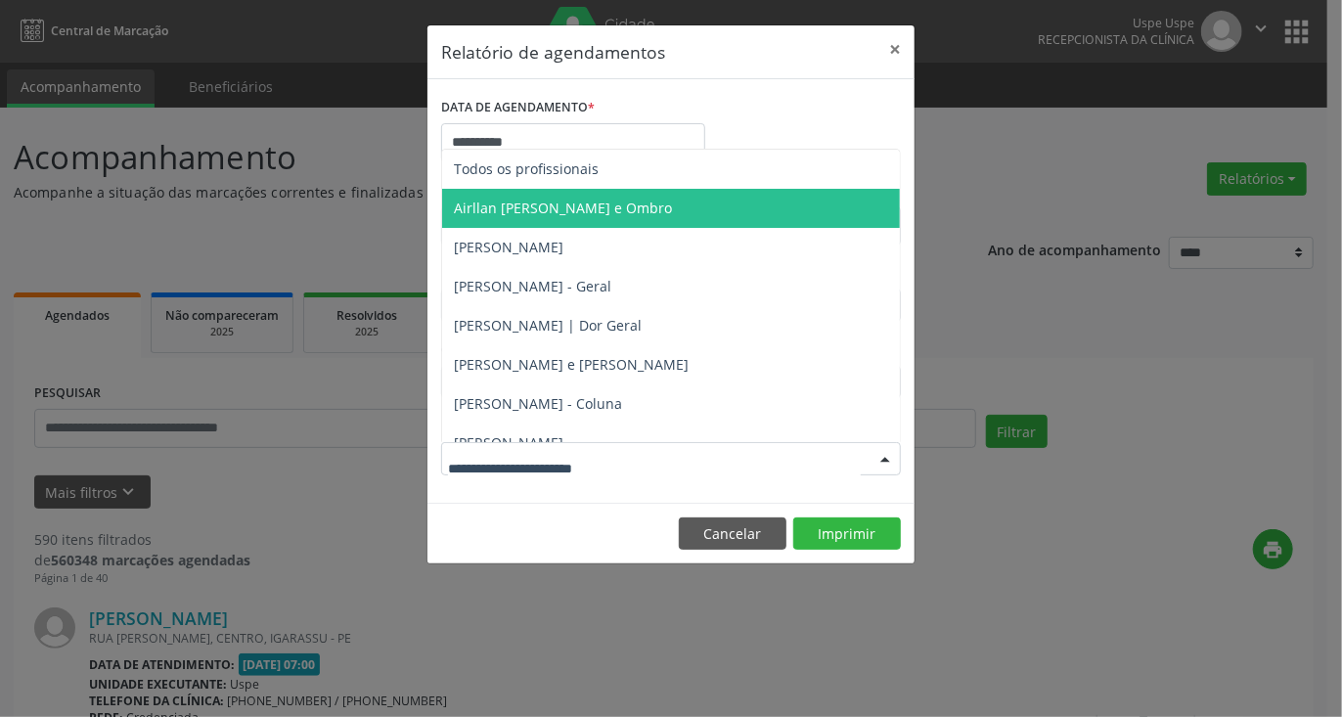
click at [560, 202] on span "Airllan [PERSON_NAME] e Ombro" at bounding box center [563, 208] width 218 height 19
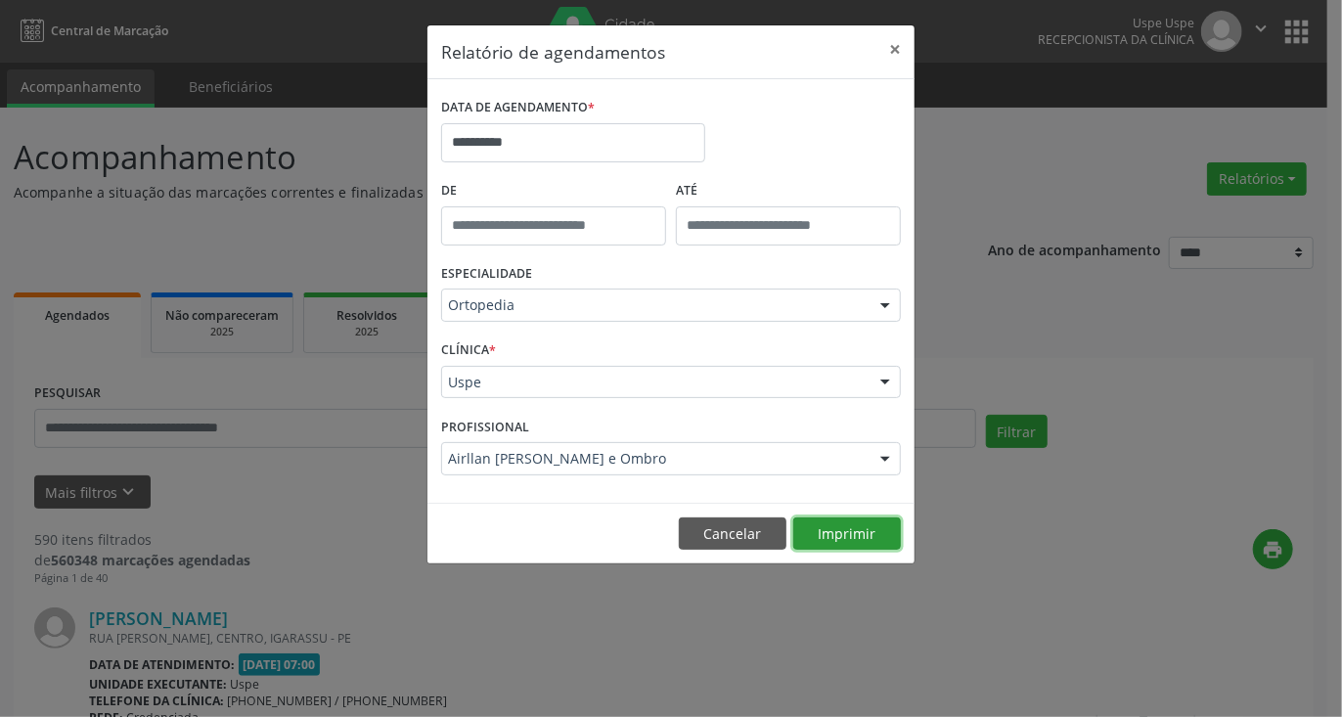
click at [850, 530] on button "Imprimir" at bounding box center [847, 533] width 108 height 33
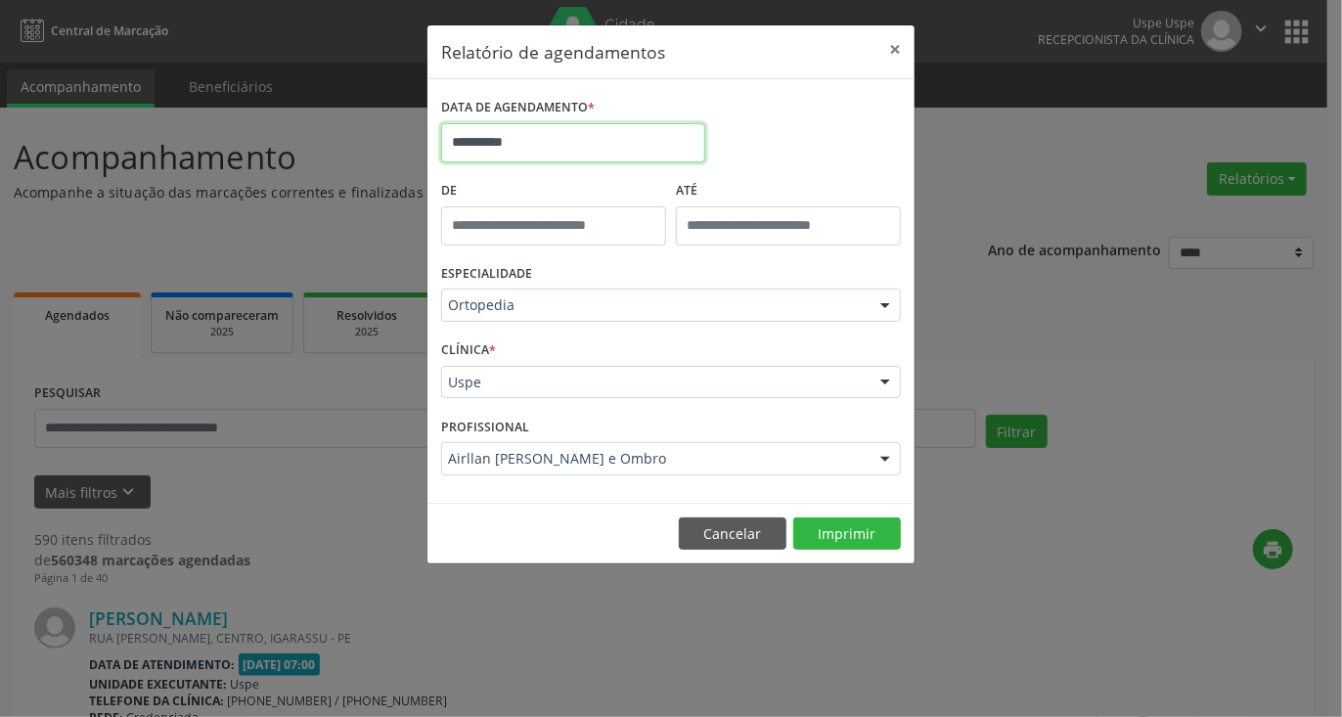
click at [592, 152] on input "**********" at bounding box center [573, 142] width 264 height 39
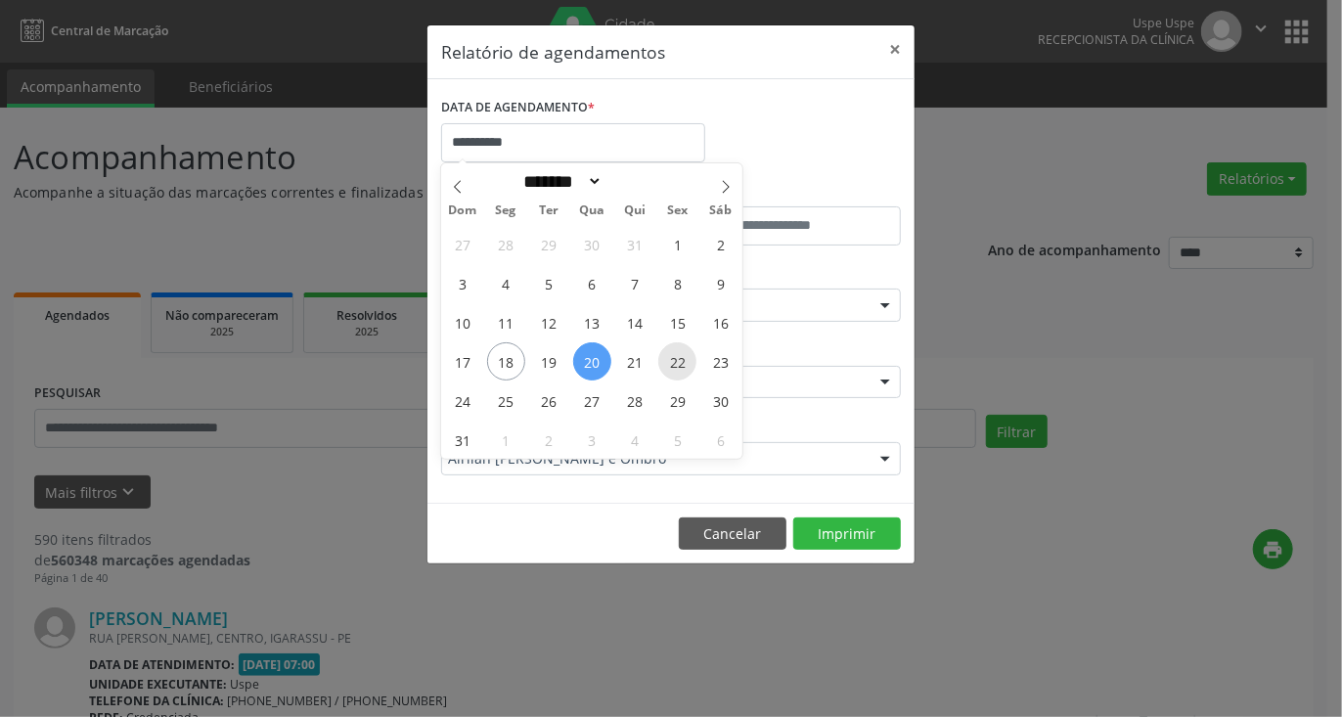
click at [680, 362] on span "22" at bounding box center [677, 361] width 38 height 38
type input "**********"
click at [680, 362] on span "22" at bounding box center [677, 361] width 38 height 38
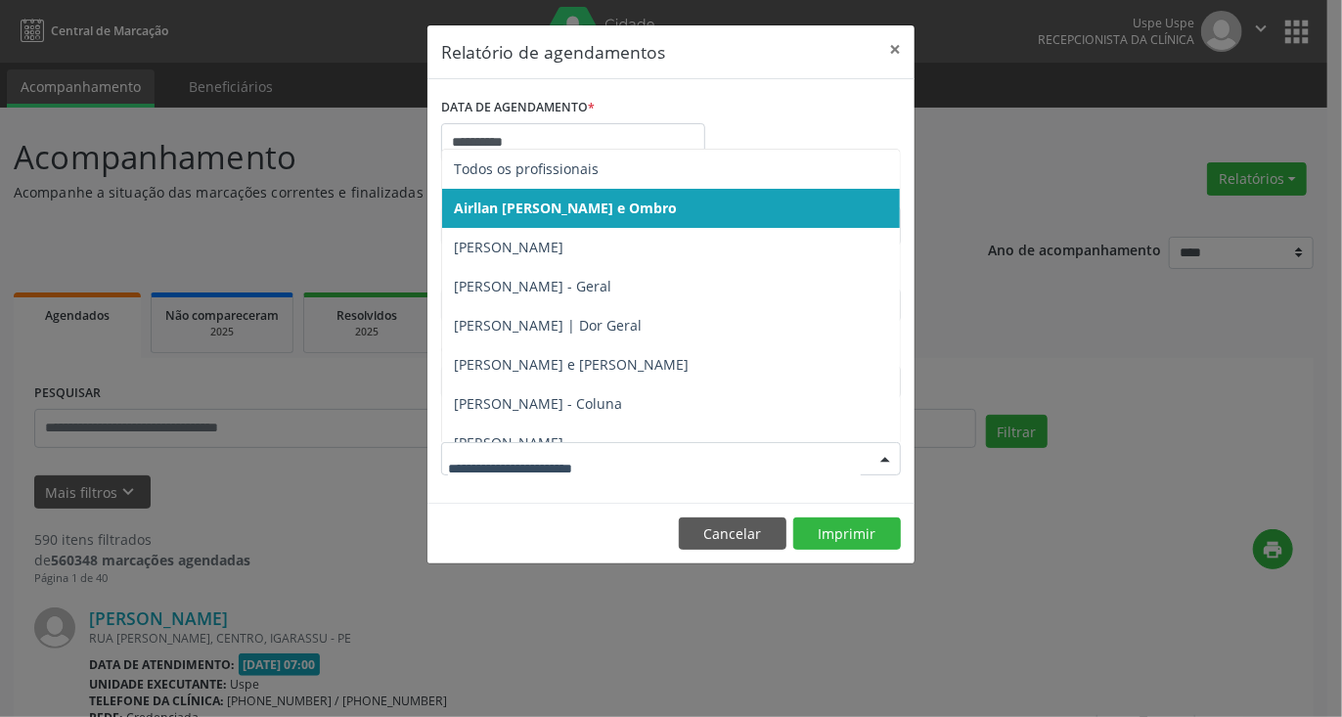
click at [603, 442] on div at bounding box center [671, 458] width 460 height 33
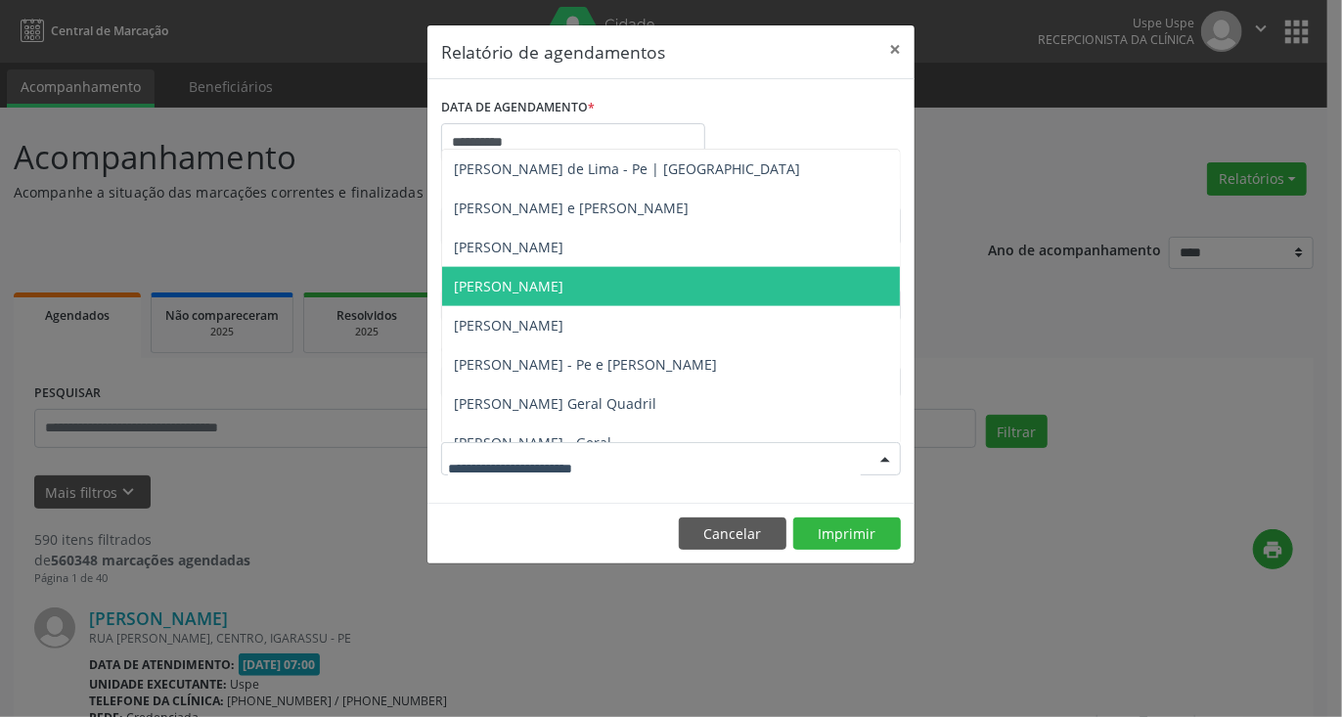
scroll to position [1115, 0]
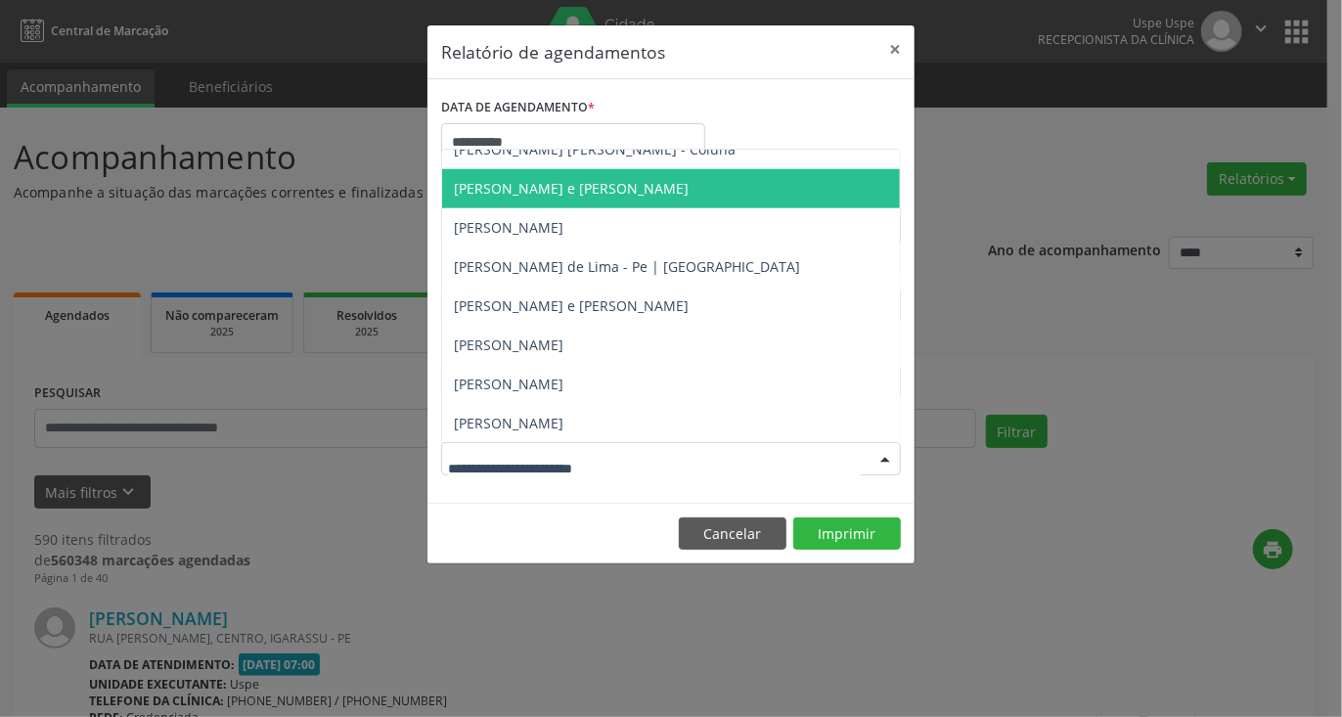
click at [538, 191] on span "[PERSON_NAME] e [PERSON_NAME]" at bounding box center [571, 188] width 235 height 19
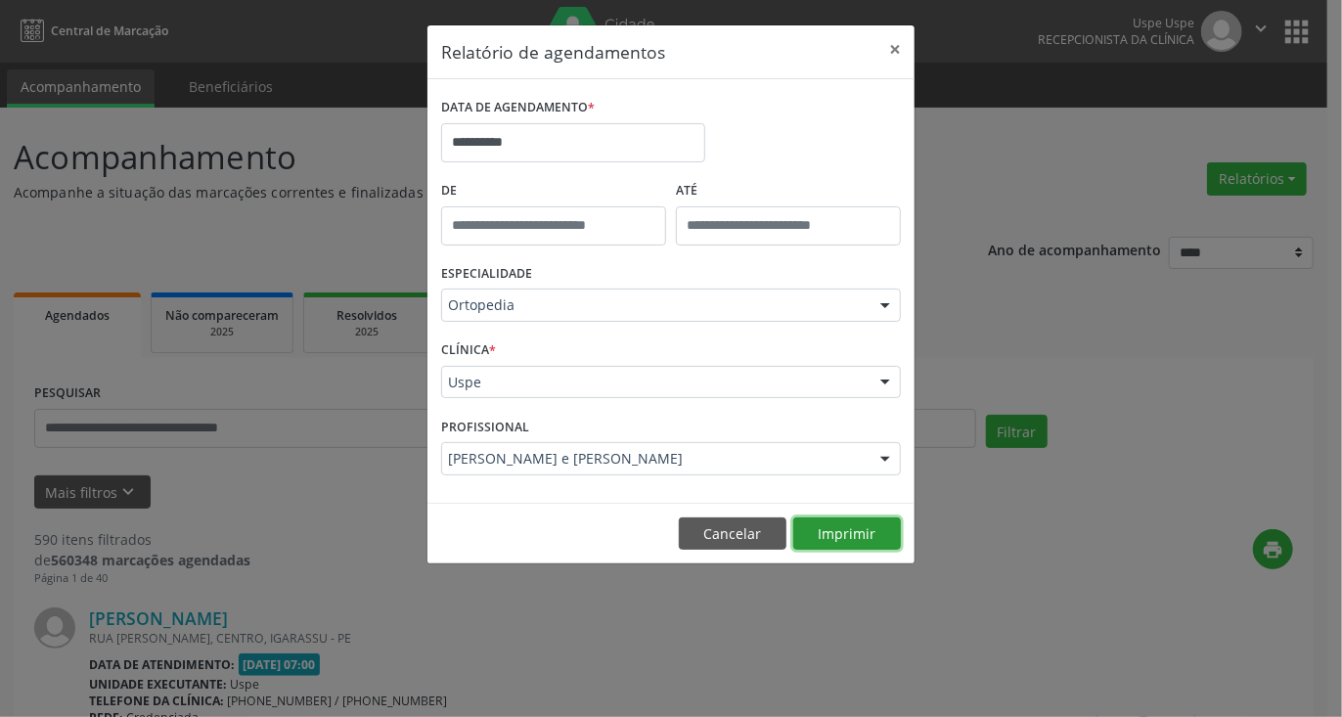
click at [833, 536] on button "Imprimir" at bounding box center [847, 533] width 108 height 33
